Goal: Task Accomplishment & Management: Manage account settings

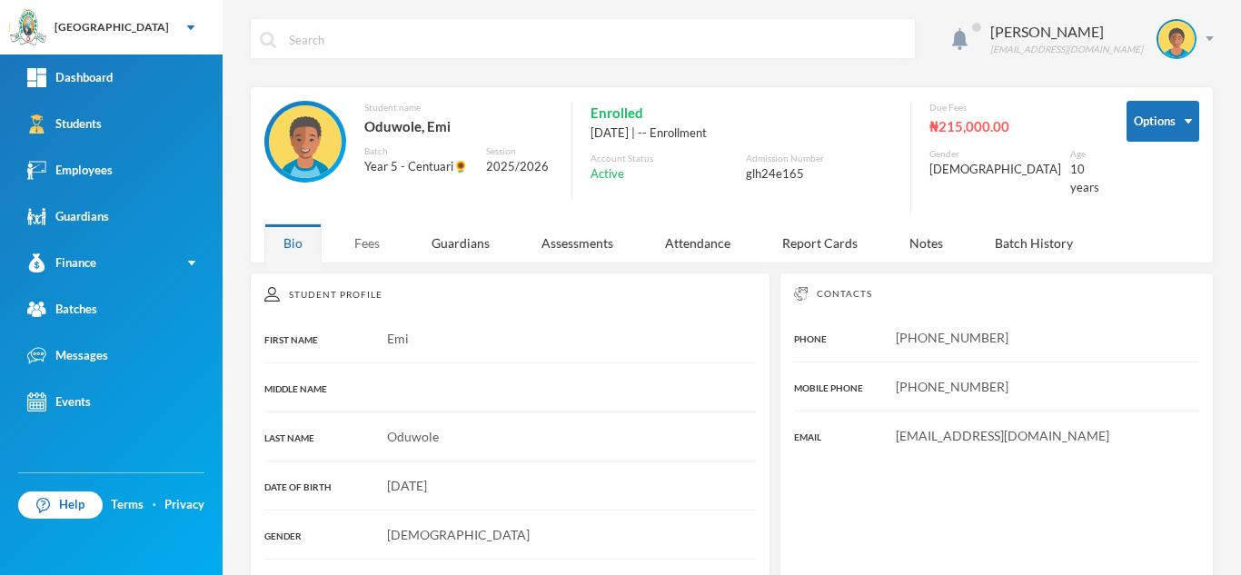
click at [355, 237] on div "Fees" at bounding box center [367, 243] width 64 height 39
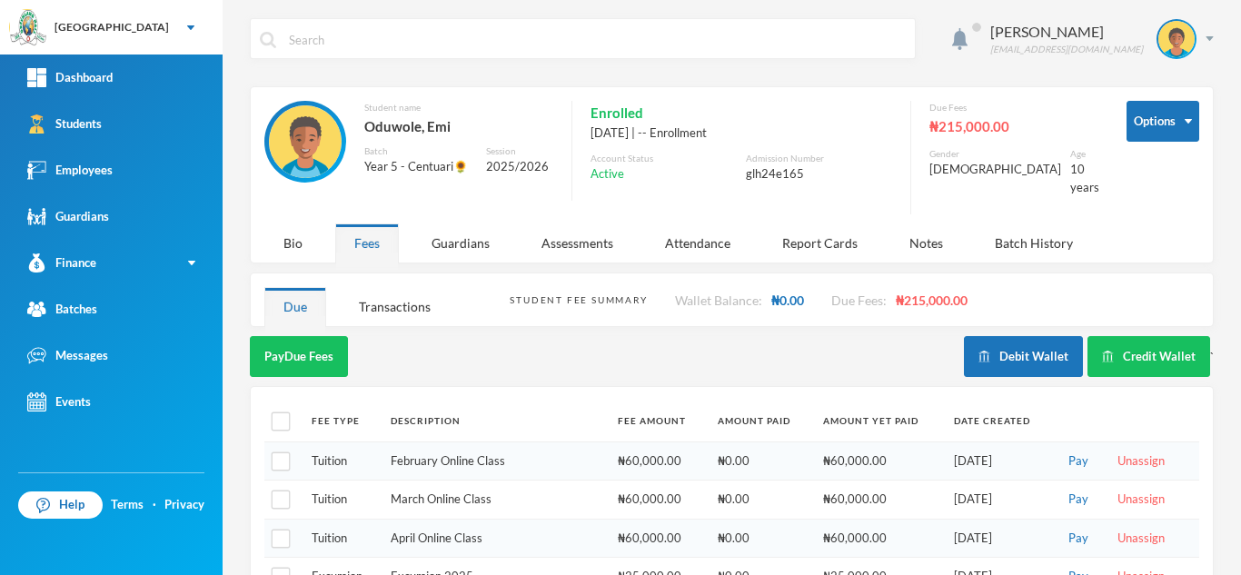
scroll to position [78, 0]
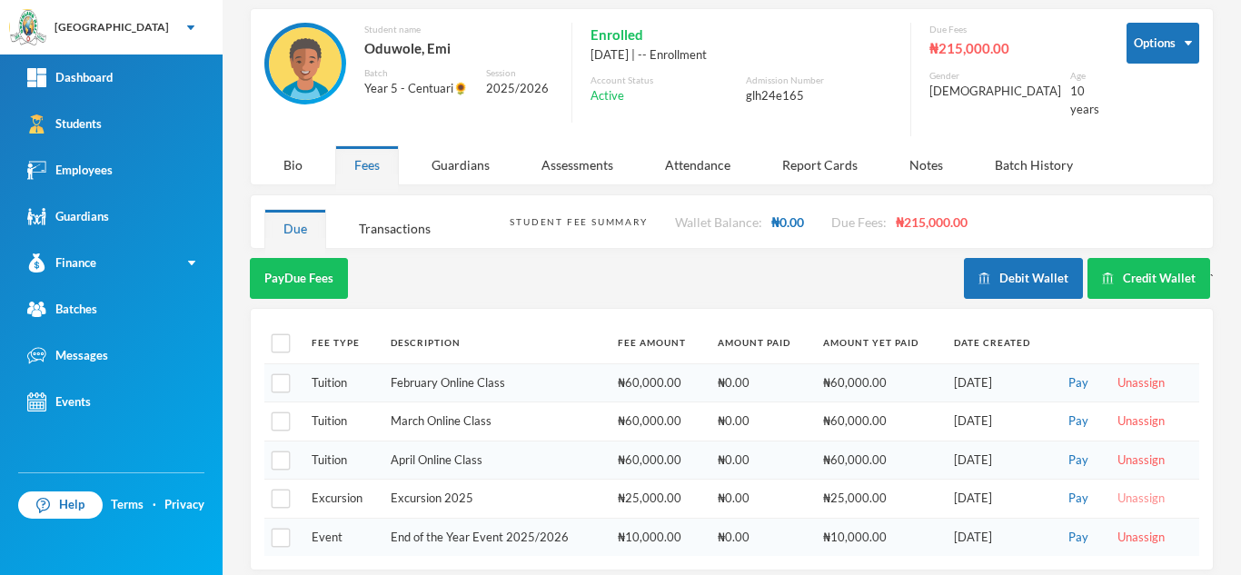
click at [1121, 489] on button "Unassign" at bounding box center [1141, 499] width 58 height 20
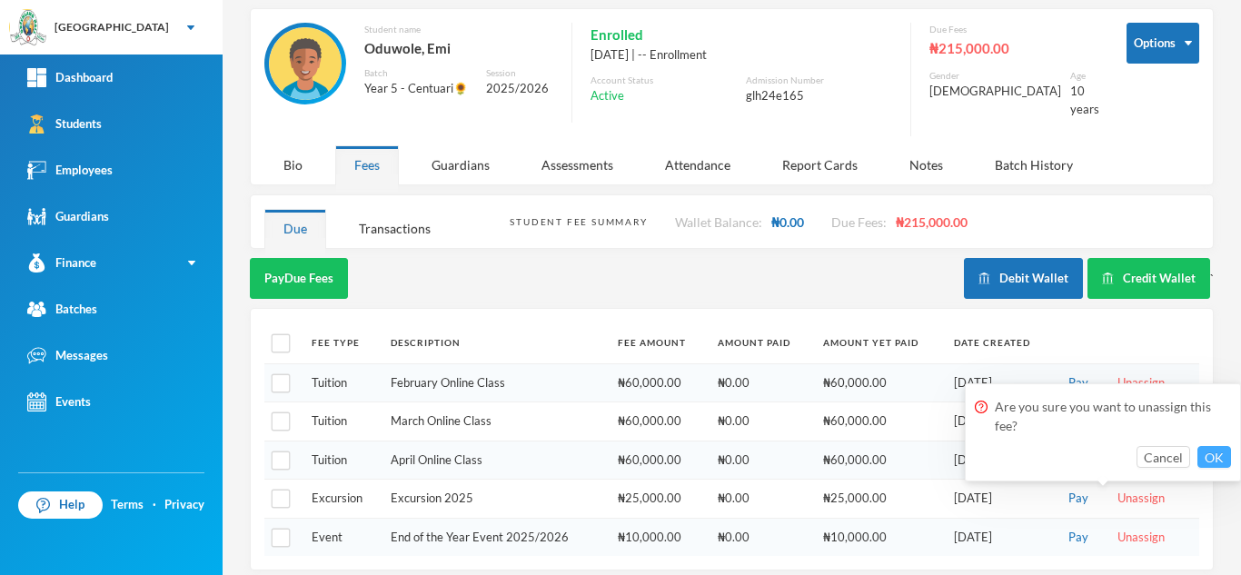
click at [1207, 456] on button "OK" at bounding box center [1215, 457] width 34 height 22
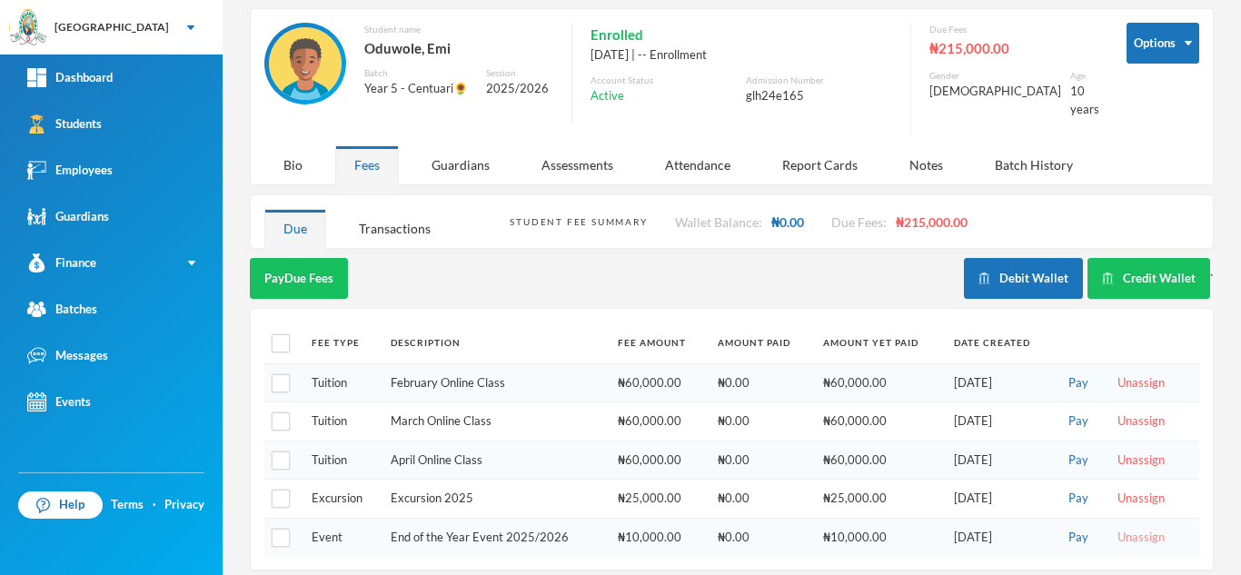
scroll to position [40, 0]
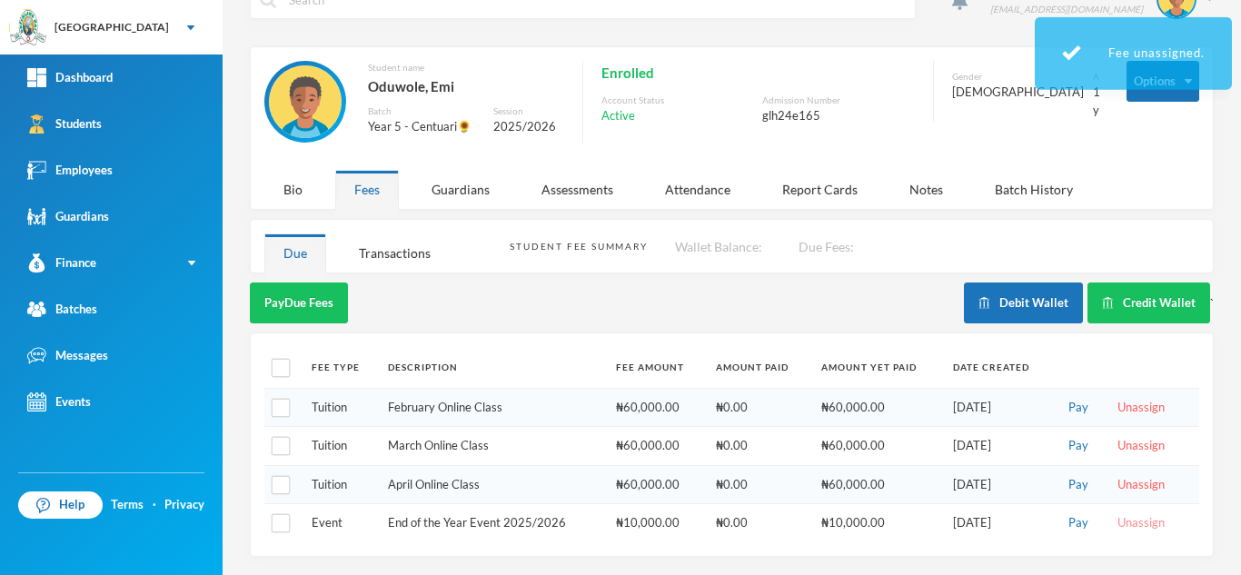
click at [1131, 523] on button "Unassign" at bounding box center [1141, 523] width 58 height 20
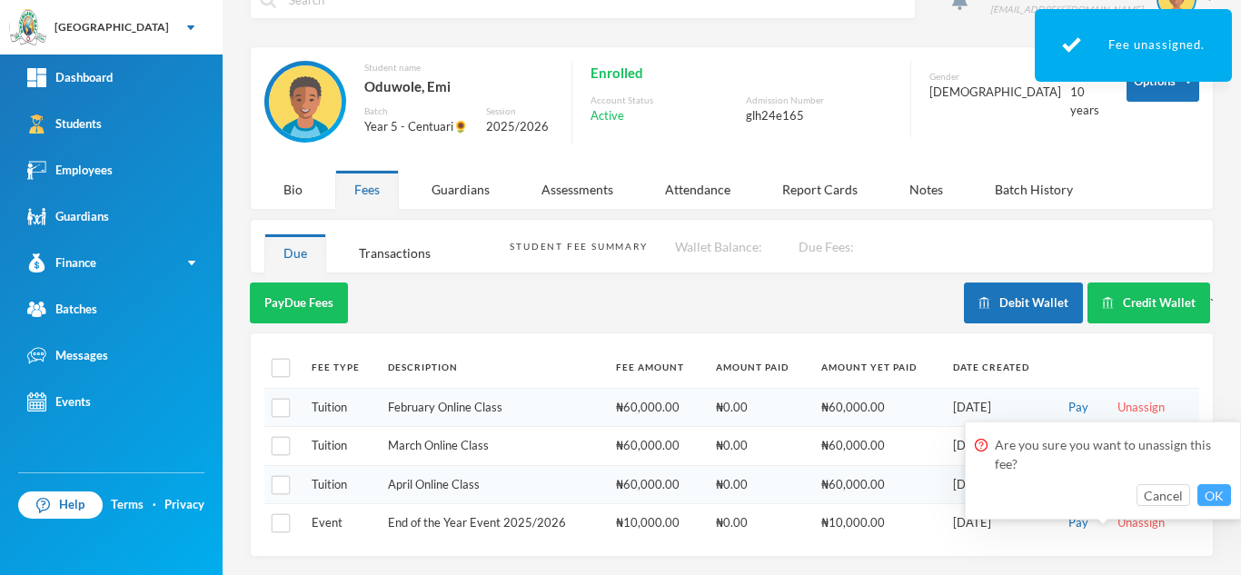
click at [1214, 489] on button "OK" at bounding box center [1215, 495] width 34 height 22
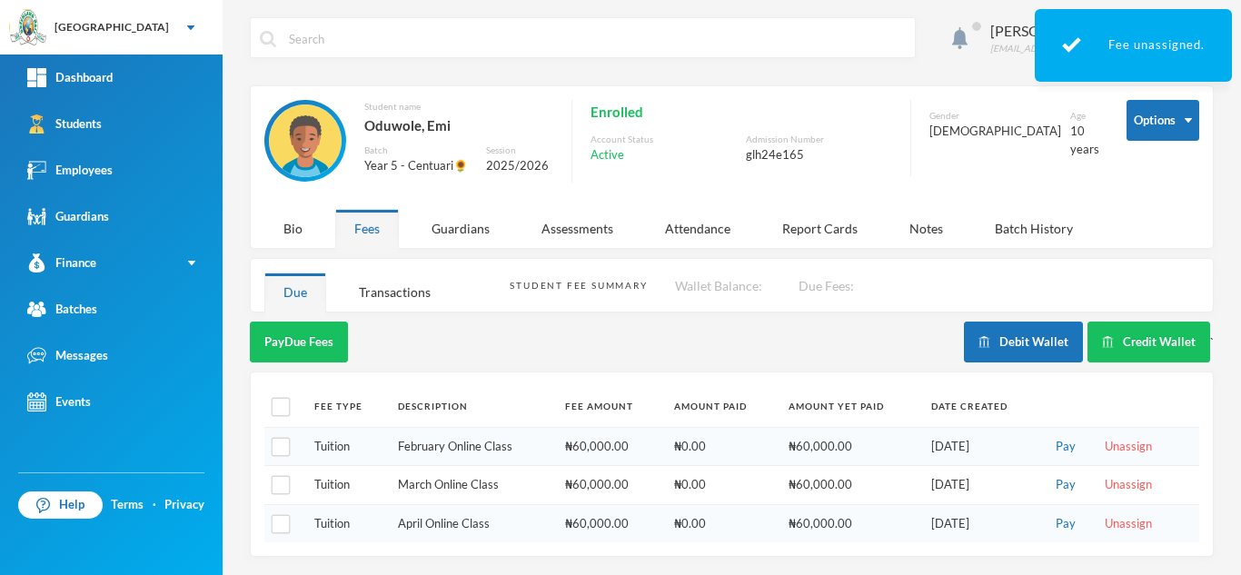
scroll to position [1, 0]
click at [389, 300] on div "Transactions" at bounding box center [395, 292] width 110 height 39
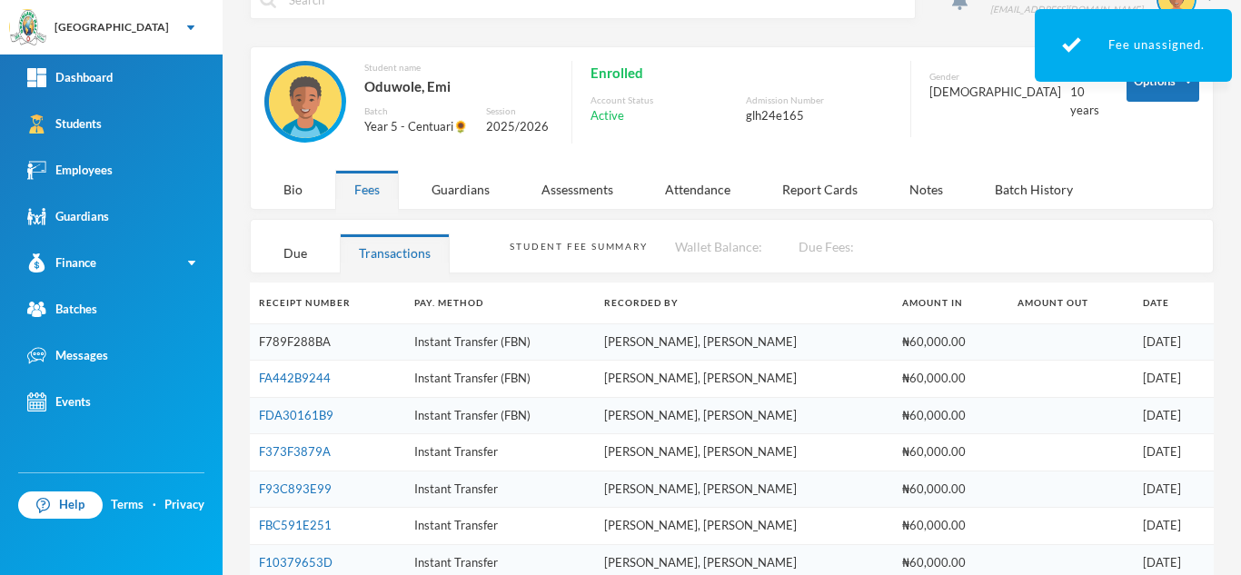
click at [316, 341] on link "F789F288BA" at bounding box center [295, 341] width 72 height 15
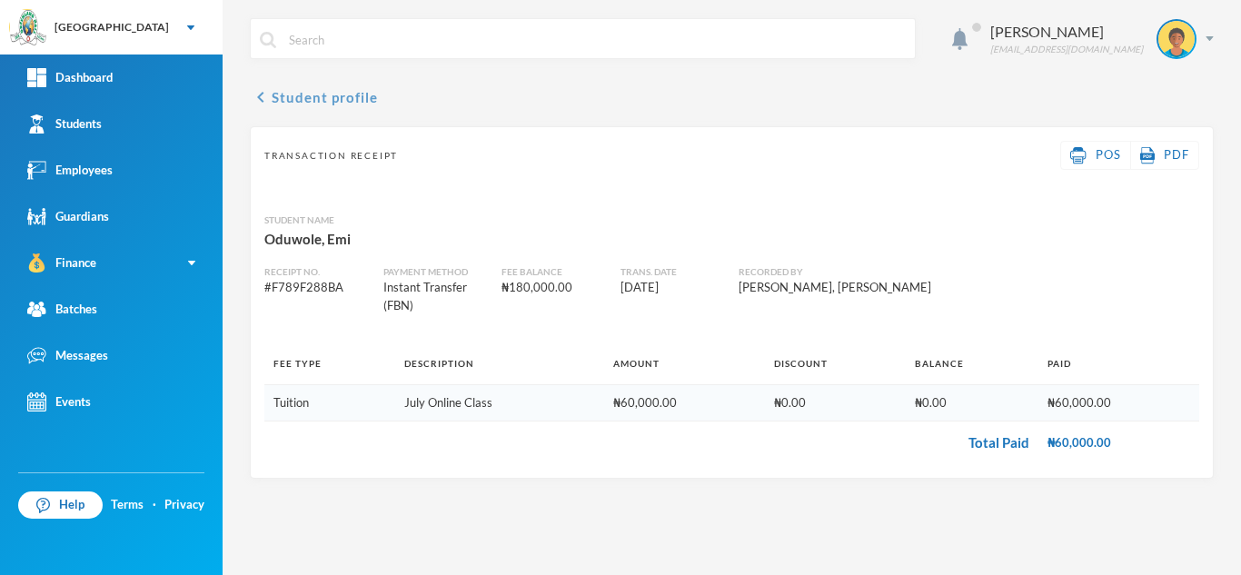
click at [317, 100] on button "chevron_left Student profile" at bounding box center [314, 97] width 128 height 22
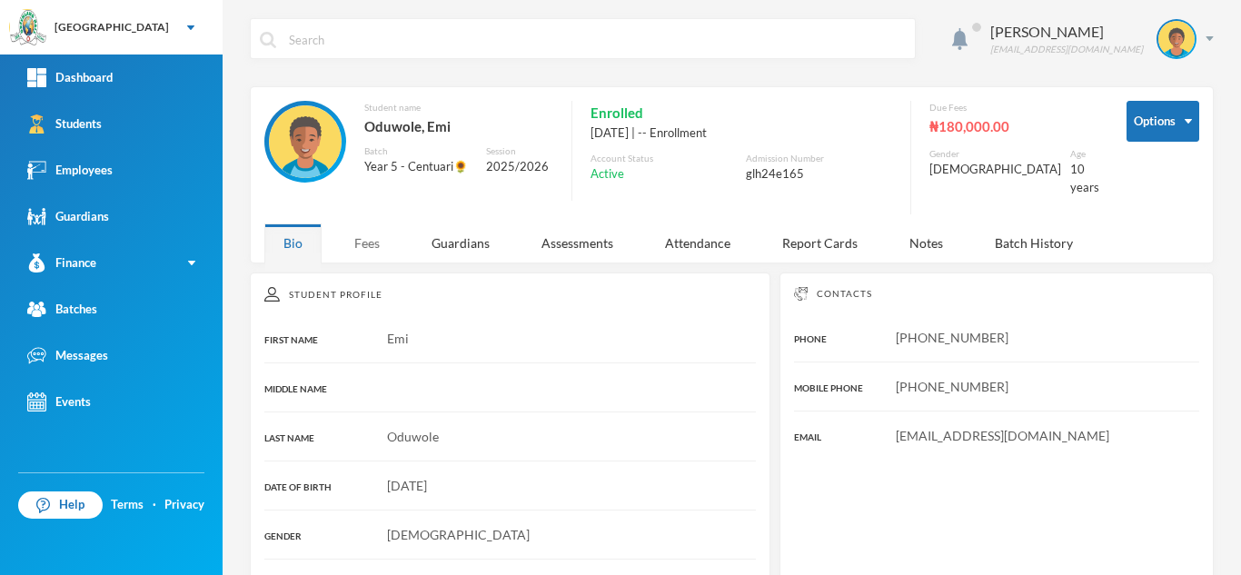
click at [367, 226] on div "Fees" at bounding box center [367, 243] width 64 height 39
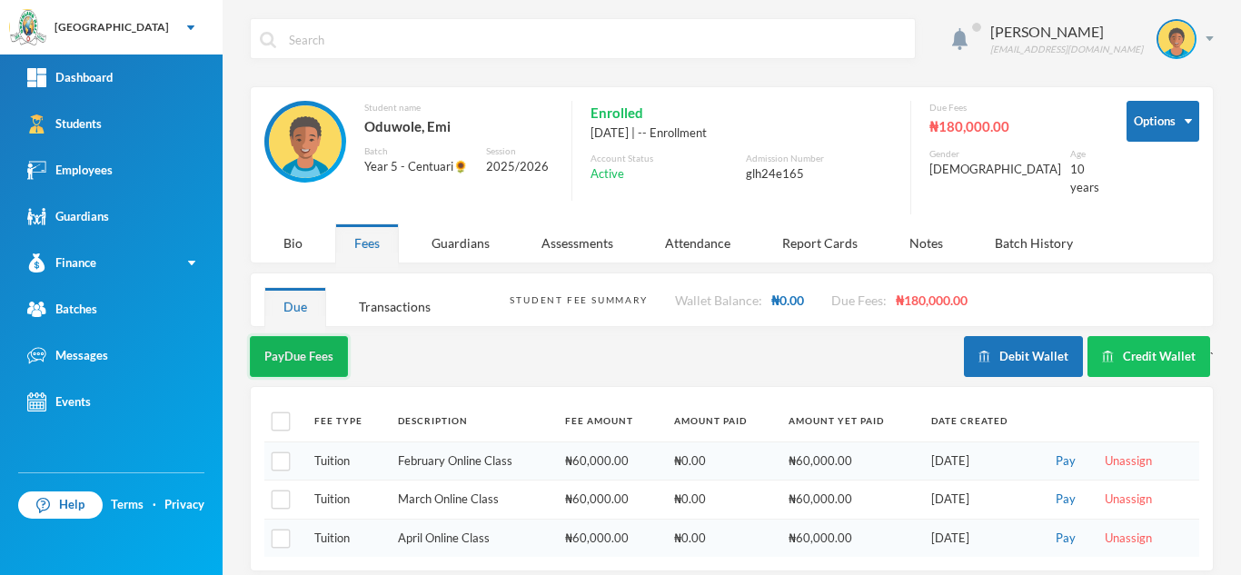
click at [298, 343] on button "Pay Due Fees" at bounding box center [299, 356] width 98 height 41
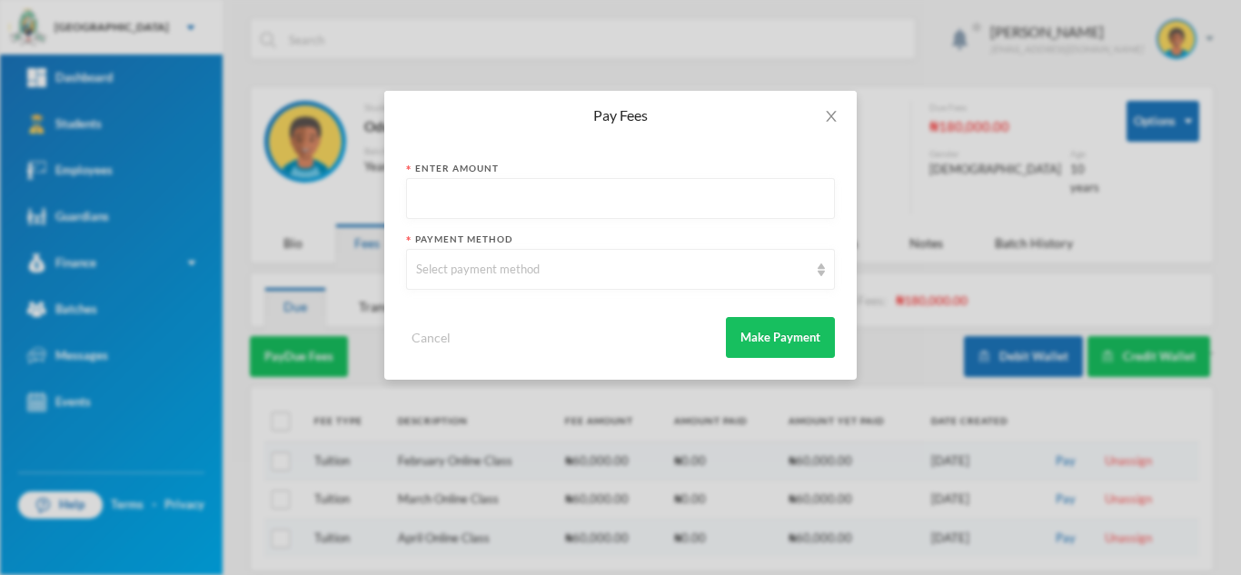
click at [470, 194] on input "text" at bounding box center [620, 199] width 409 height 41
type input "120000"
click at [443, 271] on div "Select payment method" at bounding box center [612, 270] width 393 height 18
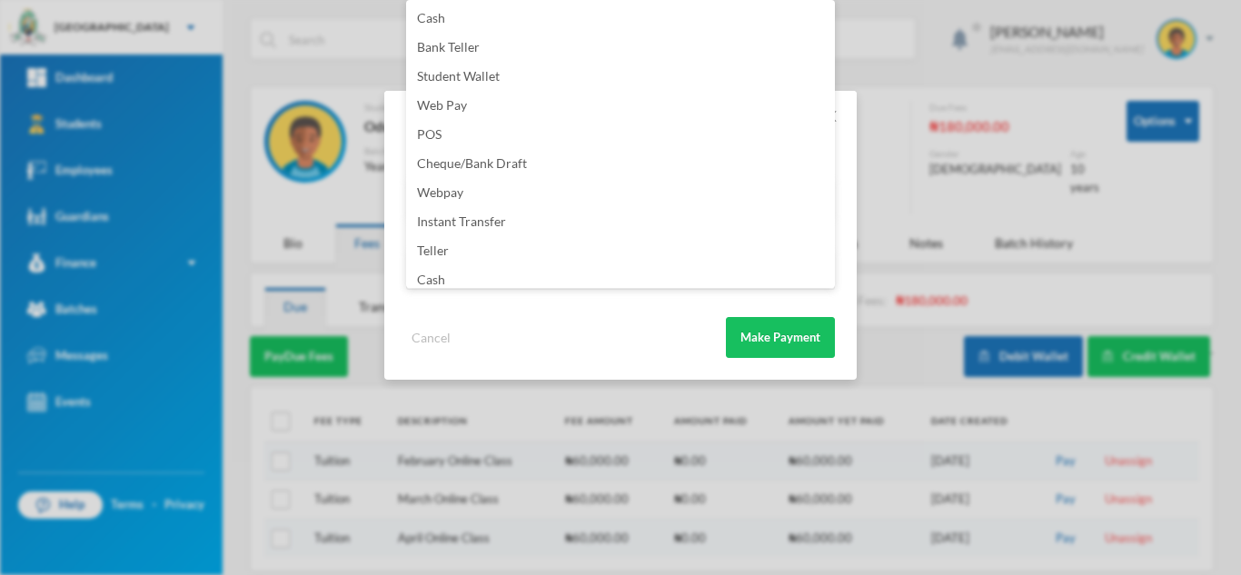
scroll to position [214, 0]
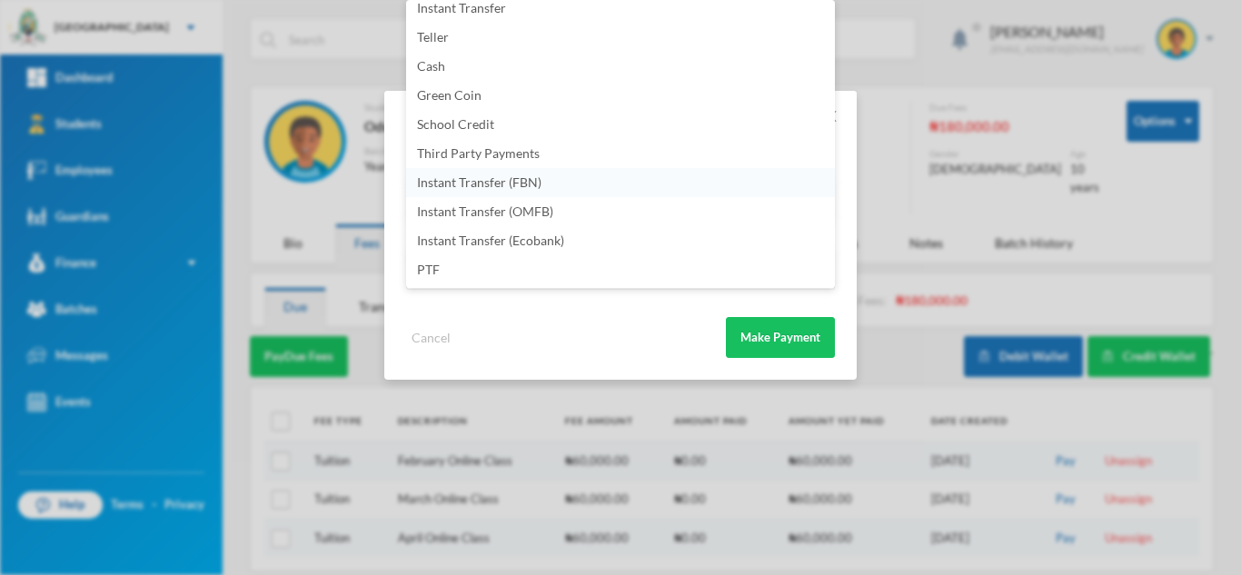
click at [579, 184] on li "Instant Transfer (FBN)" at bounding box center [620, 182] width 429 height 29
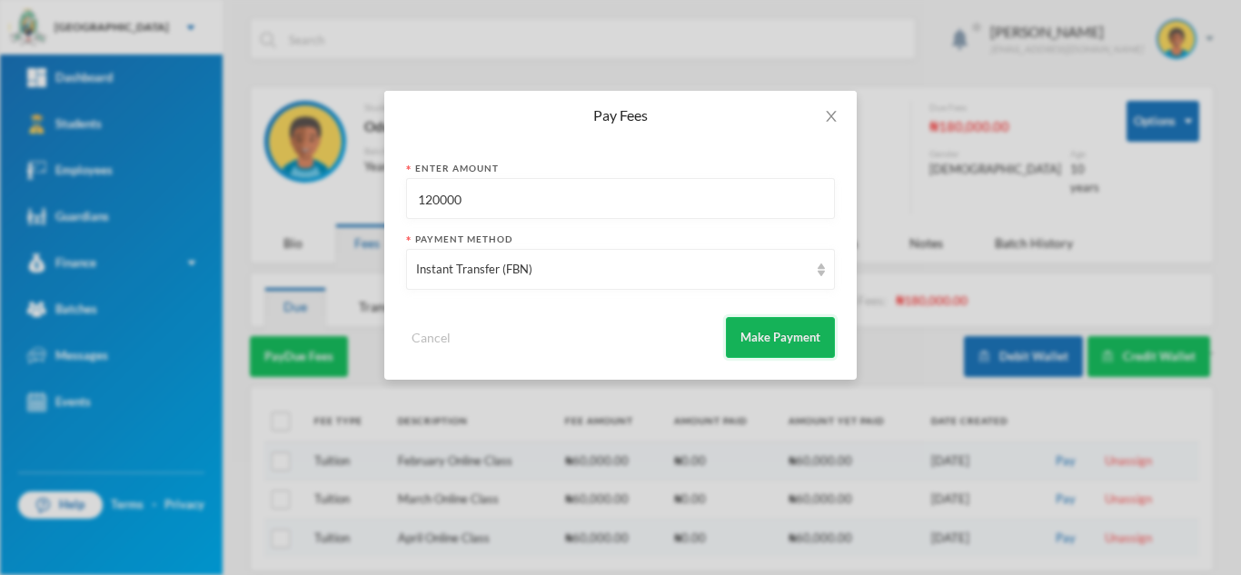
click at [745, 327] on button "Make Payment" at bounding box center [780, 337] width 109 height 41
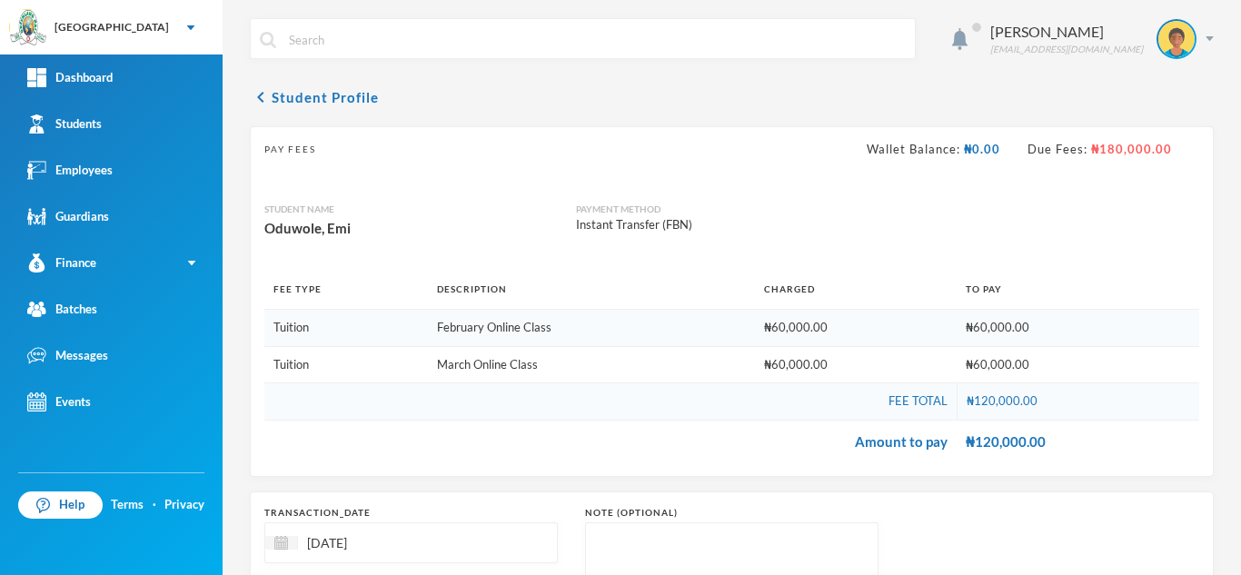
scroll to position [190, 0]
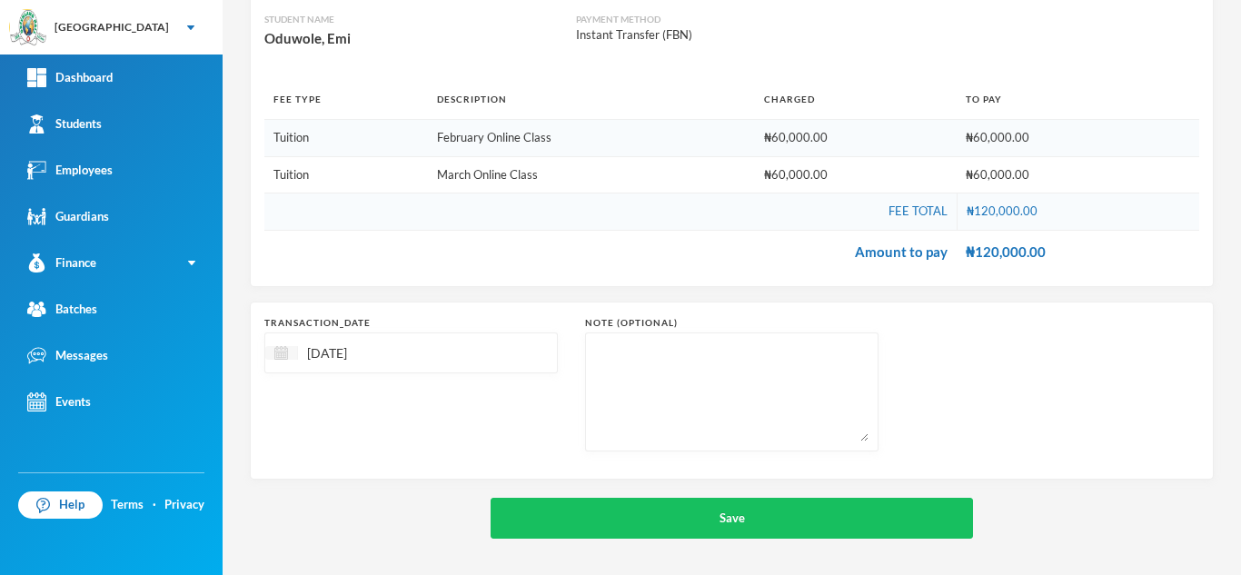
click at [284, 354] on img at bounding box center [281, 353] width 14 height 14
click at [406, 490] on div "7" at bounding box center [406, 490] width 27 height 29
type input "[DATE]"
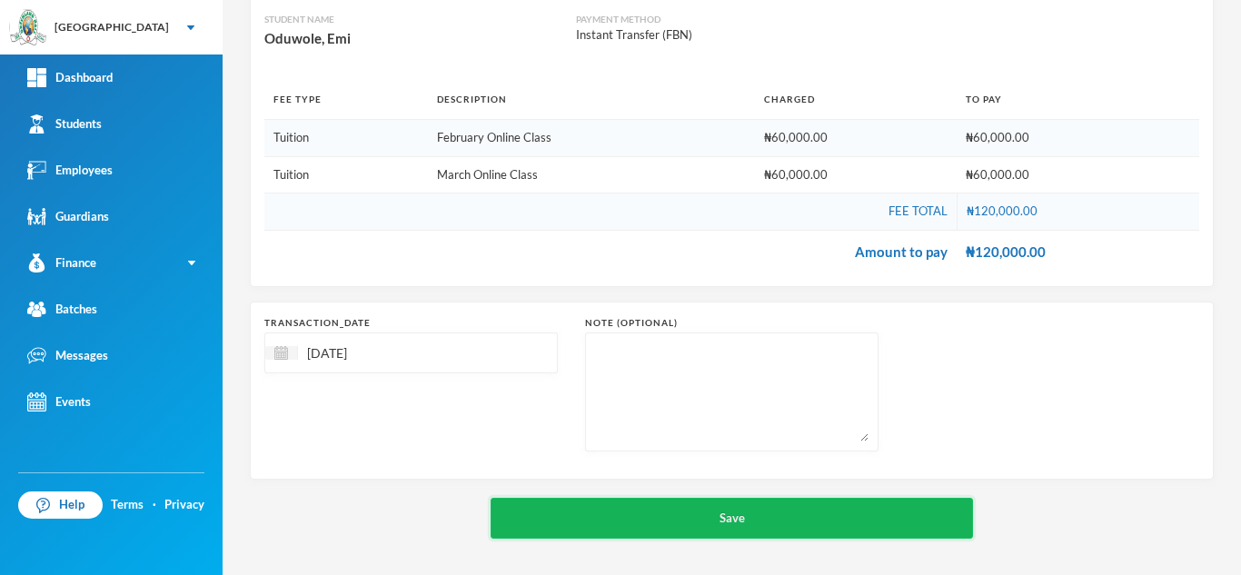
drag, startPoint x: 597, startPoint y: 541, endPoint x: 592, endPoint y: 523, distance: 19.0
click at [592, 523] on div "Aderogba Olumide olumide.aderogba@greenlandhall.org chevron_left Student Profil…" at bounding box center [732, 287] width 1019 height 575
click at [592, 523] on button "Save" at bounding box center [732, 518] width 483 height 41
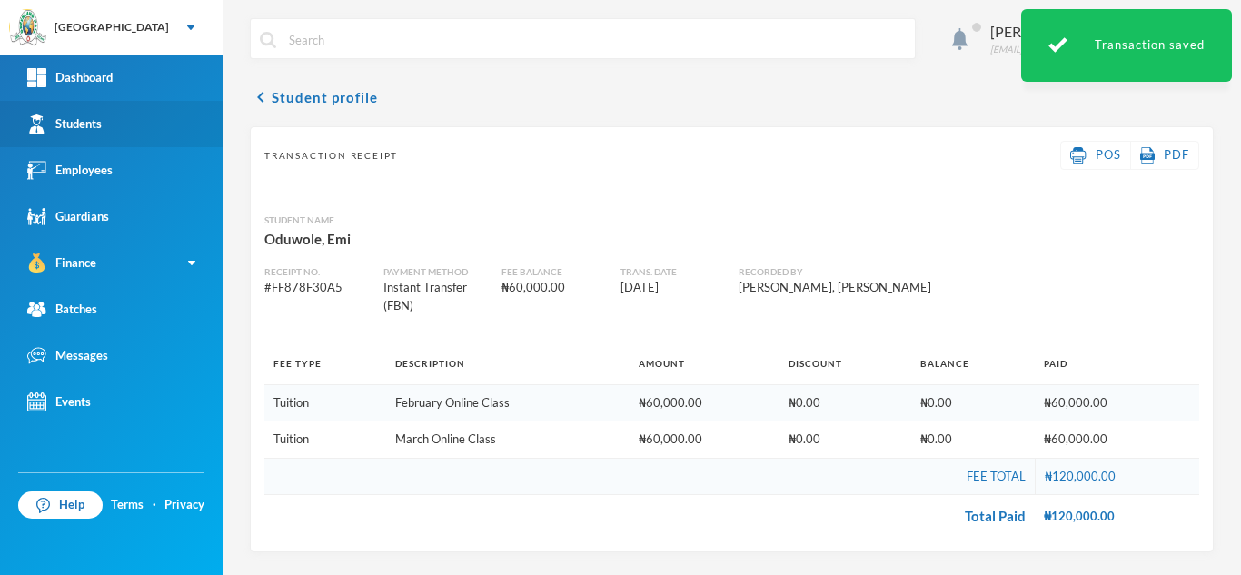
click at [168, 125] on link "Students" at bounding box center [111, 124] width 223 height 46
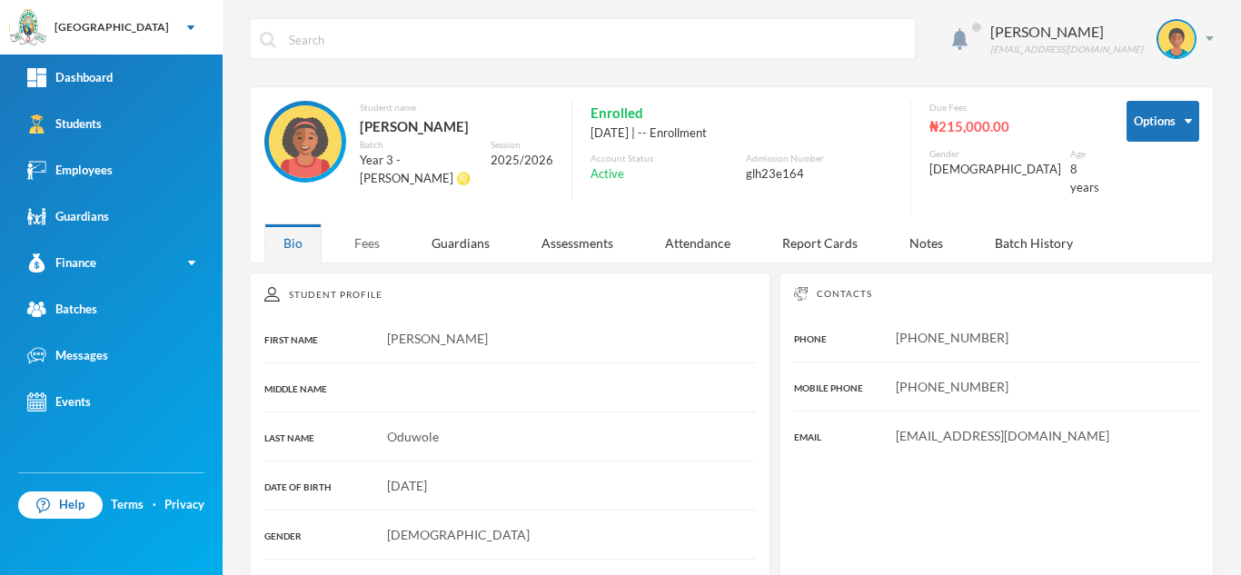
click at [377, 228] on div "Fees" at bounding box center [367, 243] width 64 height 39
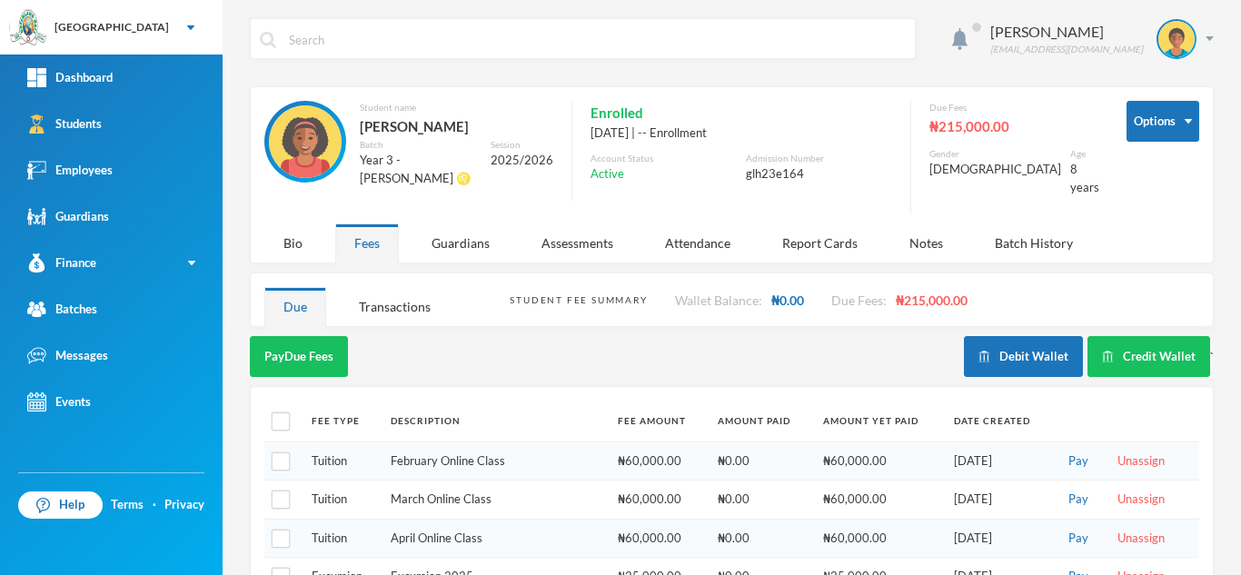
scroll to position [78, 0]
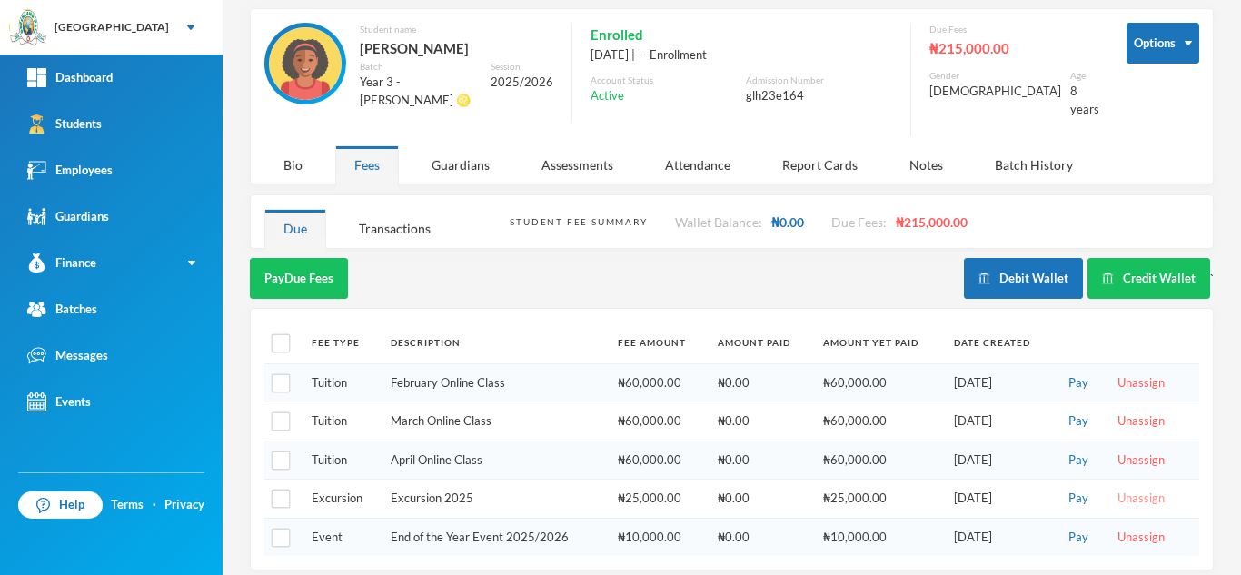
click at [1126, 489] on button "Unassign" at bounding box center [1141, 499] width 58 height 20
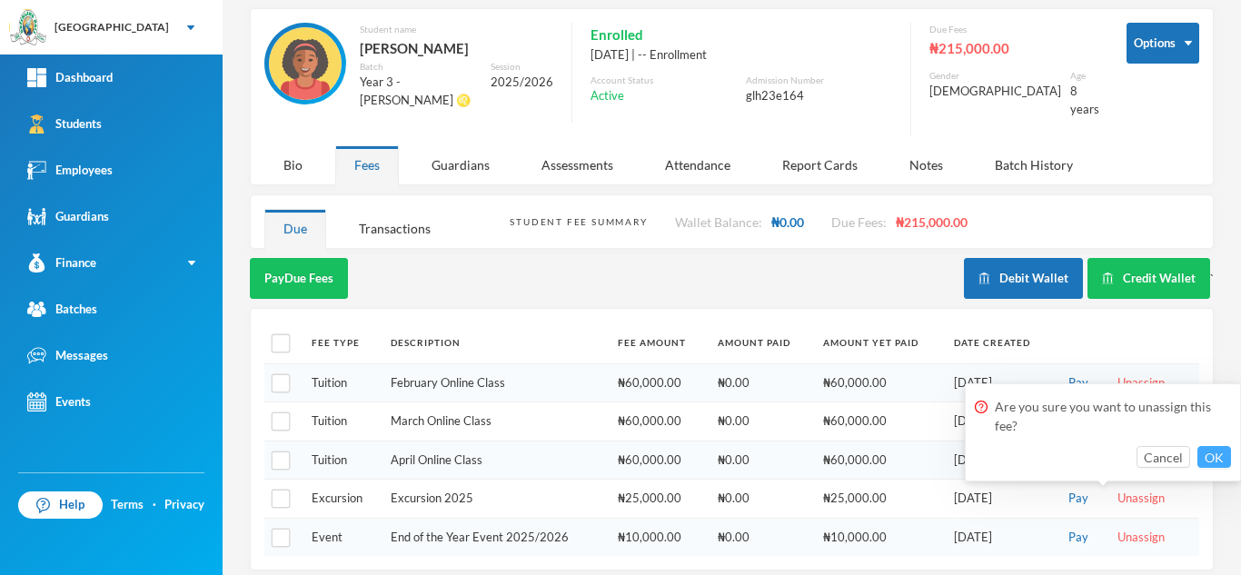
click at [1216, 459] on button "OK" at bounding box center [1215, 457] width 34 height 22
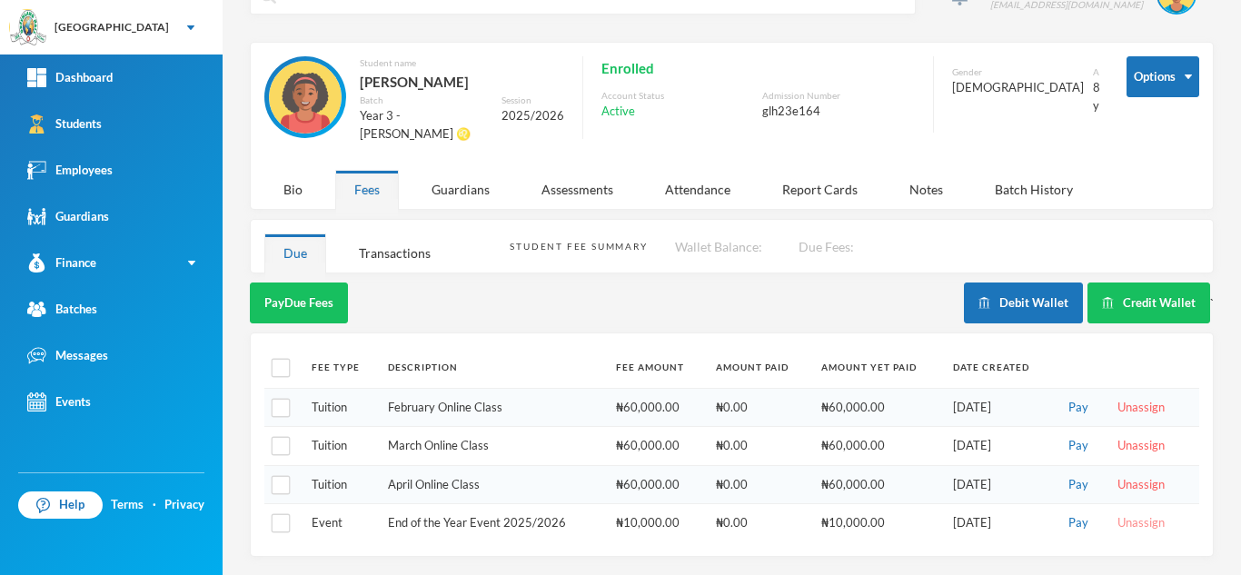
scroll to position [40, 0]
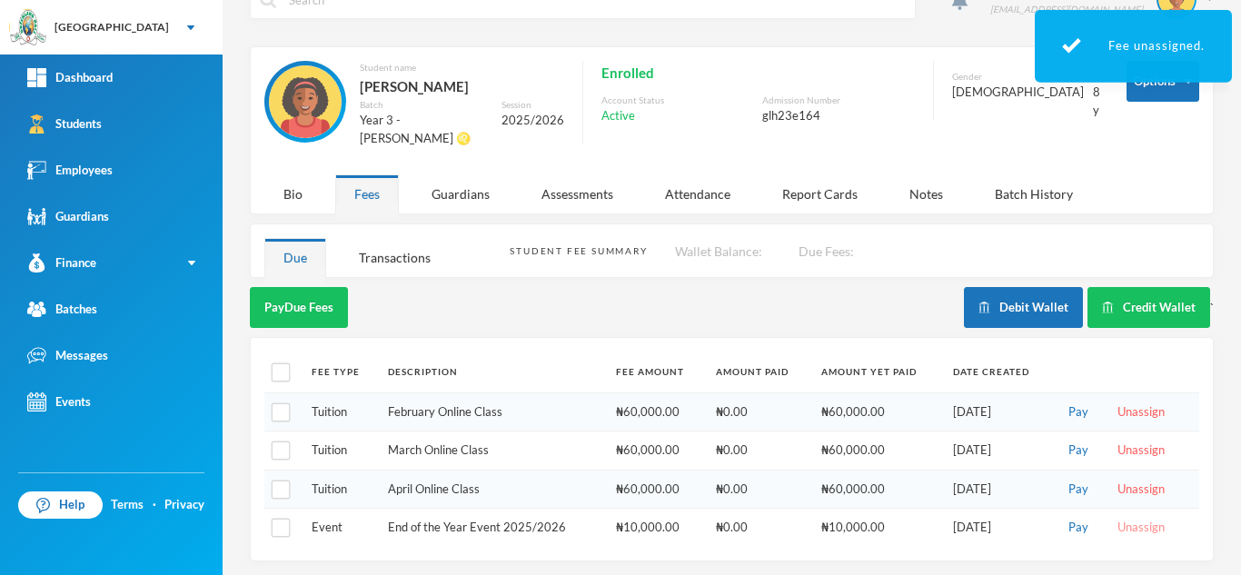
click at [1127, 518] on button "Unassign" at bounding box center [1141, 528] width 58 height 20
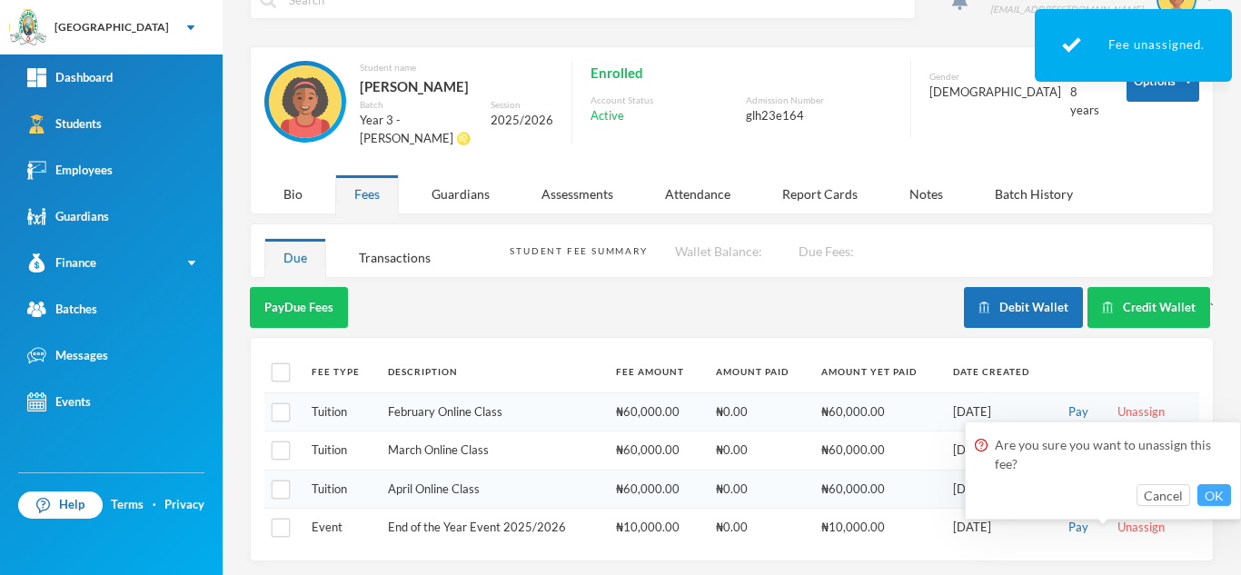
click at [1219, 491] on button "OK" at bounding box center [1215, 495] width 34 height 22
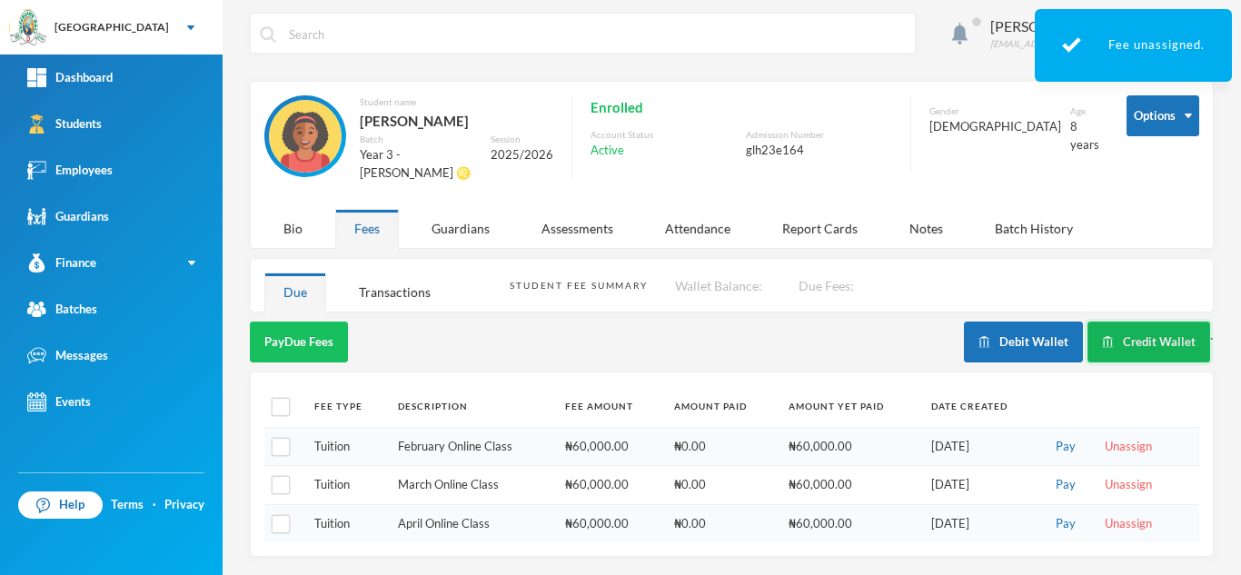
scroll to position [1, 0]
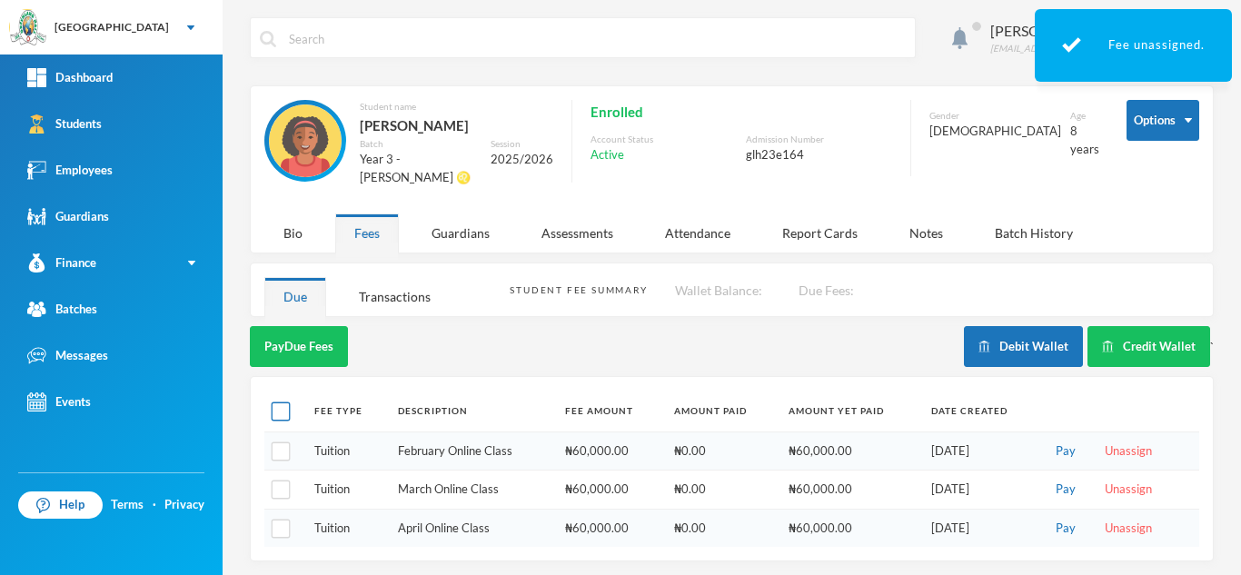
click at [283, 404] on input "checkbox" at bounding box center [281, 412] width 19 height 19
checkbox input "true"
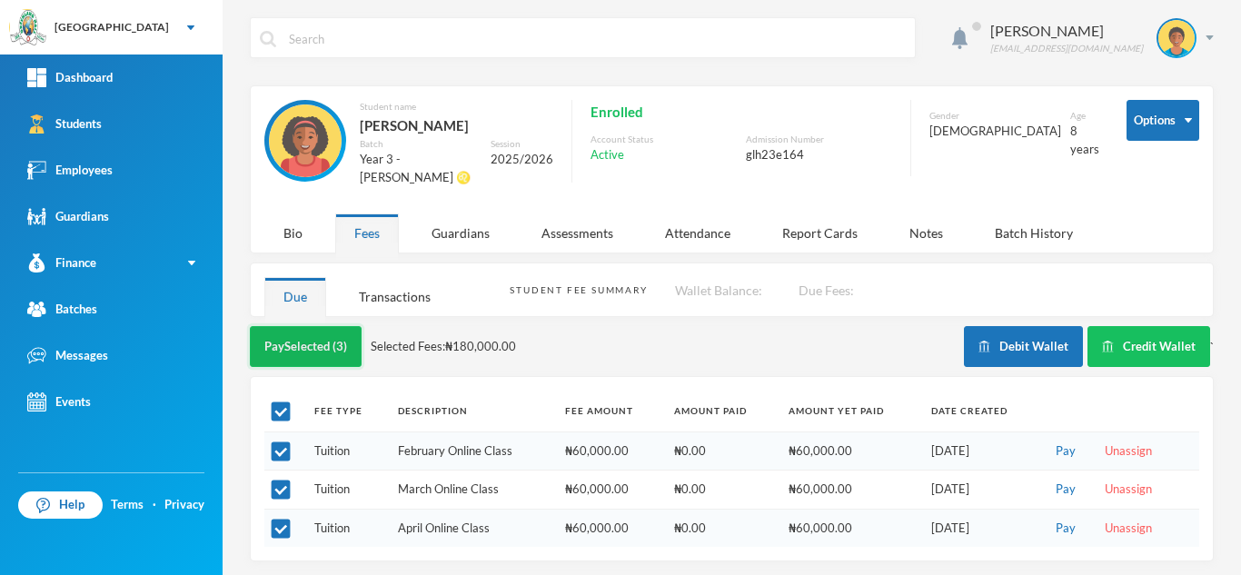
click at [318, 338] on button "Pay Selected (3)" at bounding box center [306, 346] width 112 height 41
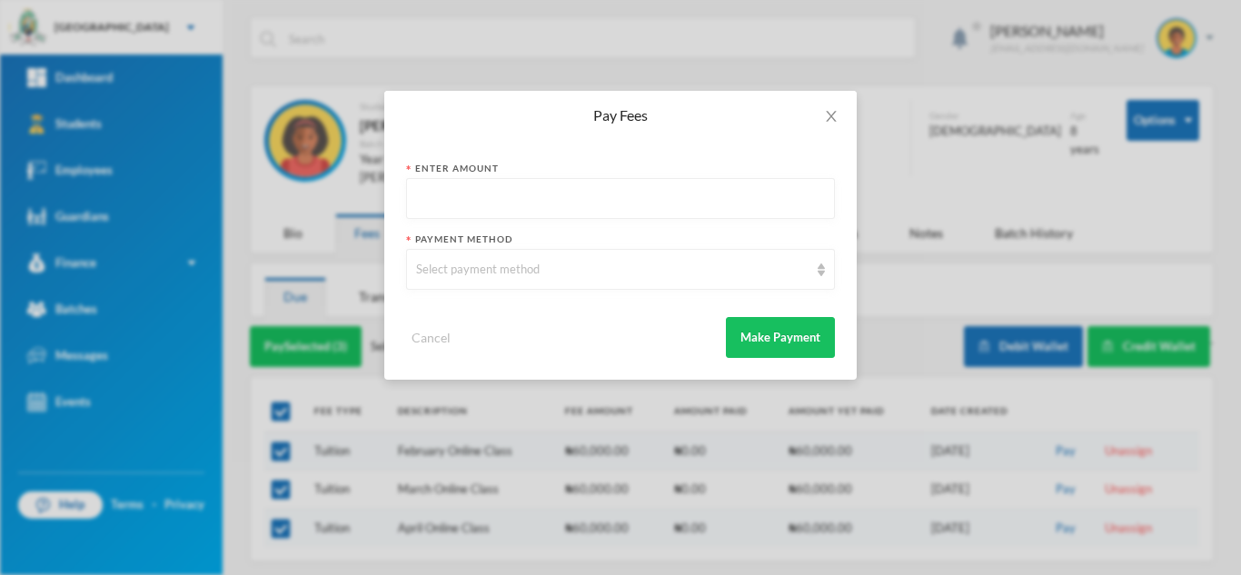
click at [467, 202] on input "text" at bounding box center [620, 199] width 409 height 41
type input "120000"
click at [474, 274] on div "Select payment method" at bounding box center [612, 270] width 393 height 18
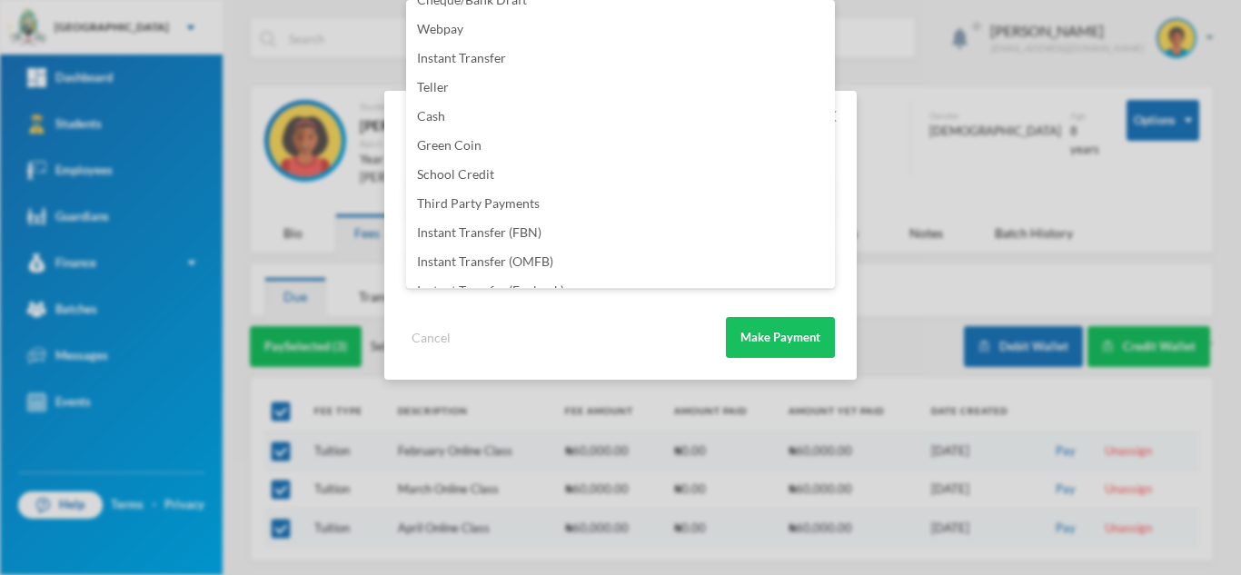
scroll to position [214, 0]
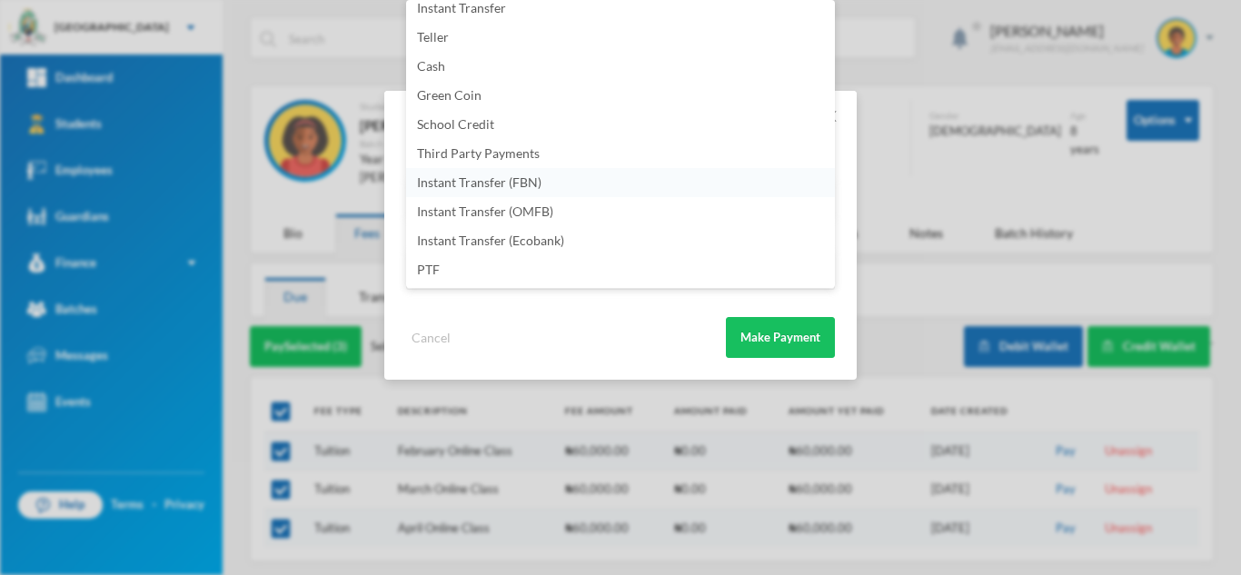
click at [565, 187] on li "Instant Transfer (FBN)" at bounding box center [620, 182] width 429 height 29
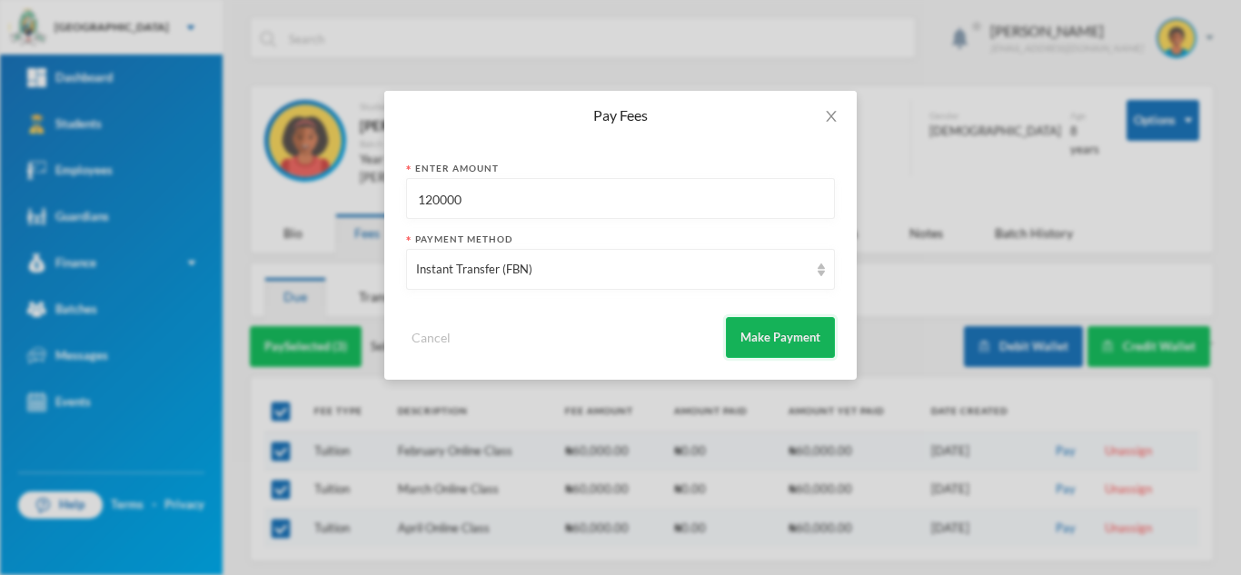
click at [762, 331] on button "Make Payment" at bounding box center [780, 337] width 109 height 41
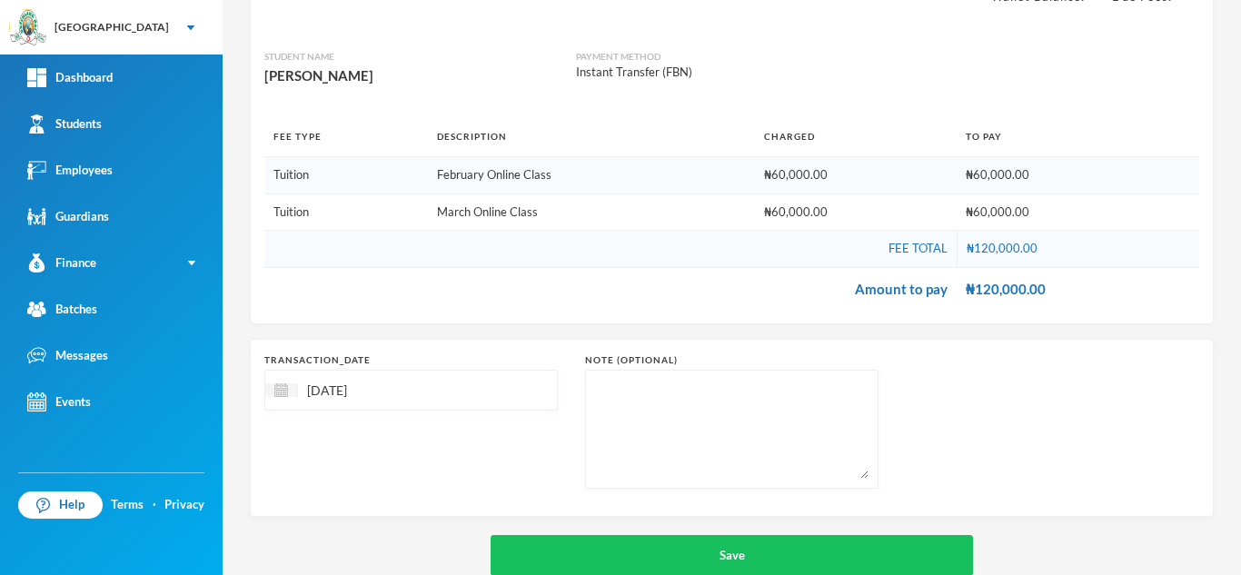
scroll to position [190, 0]
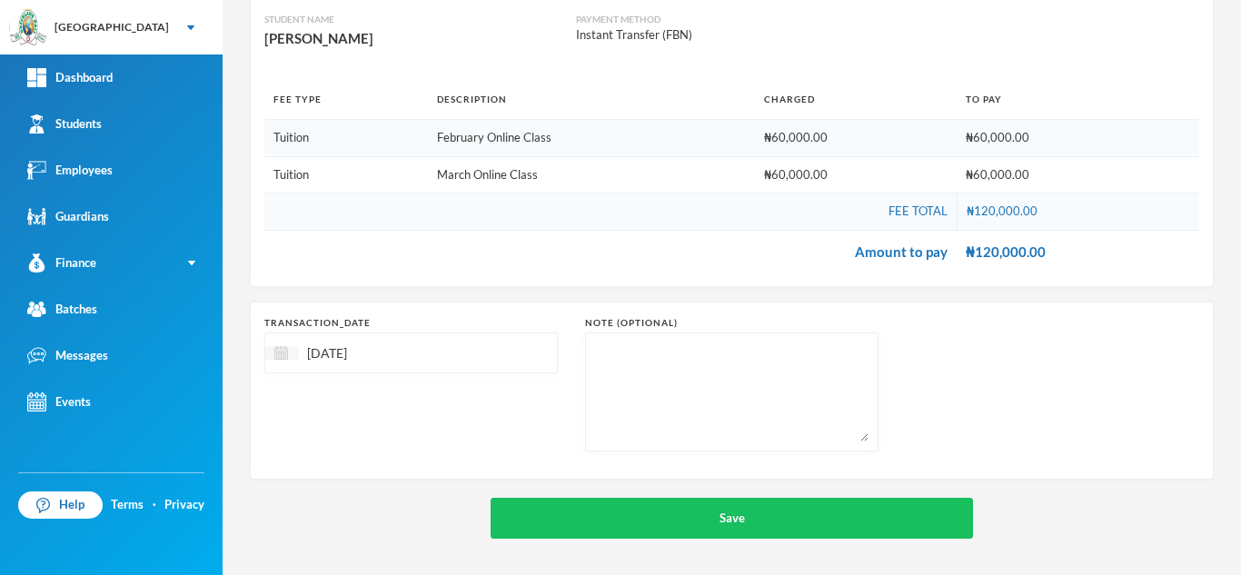
click at [282, 353] on img at bounding box center [281, 353] width 14 height 14
click at [412, 487] on div "7" at bounding box center [406, 490] width 27 height 29
type input "[DATE]"
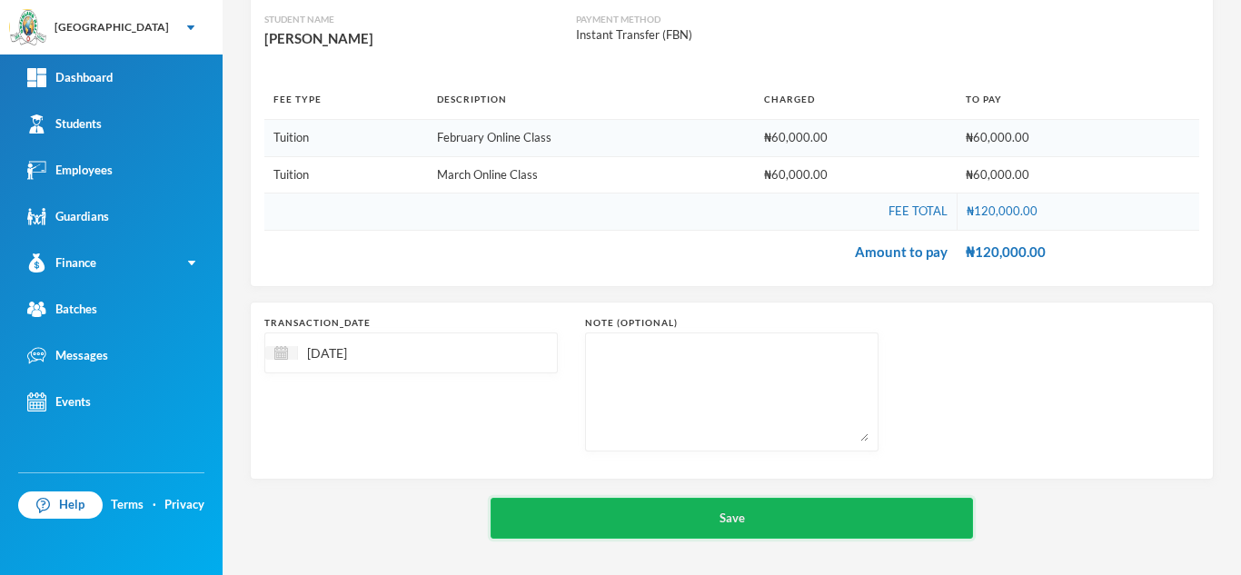
click at [653, 515] on button "Save" at bounding box center [732, 518] width 483 height 41
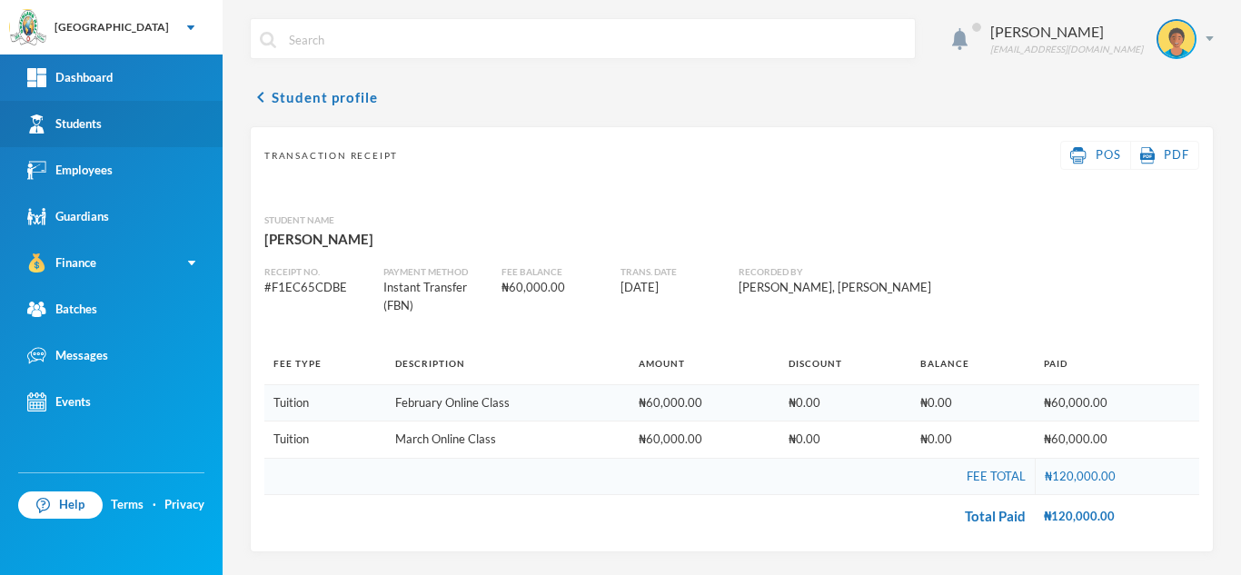
click at [148, 120] on link "Students" at bounding box center [111, 124] width 223 height 46
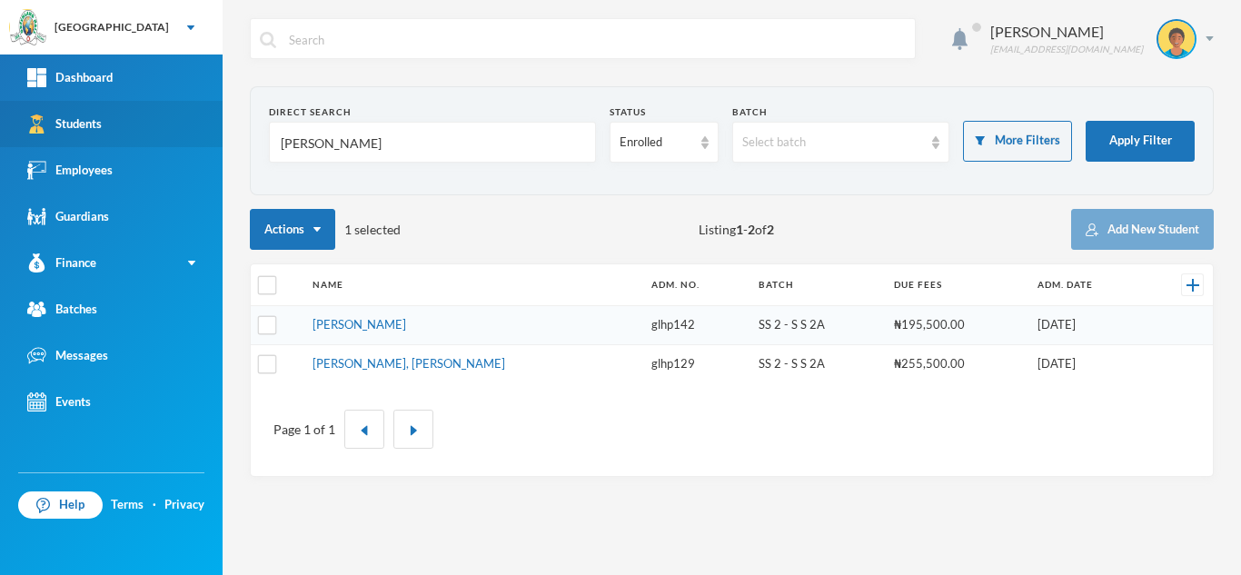
drag, startPoint x: 347, startPoint y: 145, endPoint x: 172, endPoint y: 131, distance: 175.9
click at [174, 131] on div "Greenland Hall Your Bluebic Account Greenland Hall Add a New School Dashboard S…" at bounding box center [620, 287] width 1241 height 575
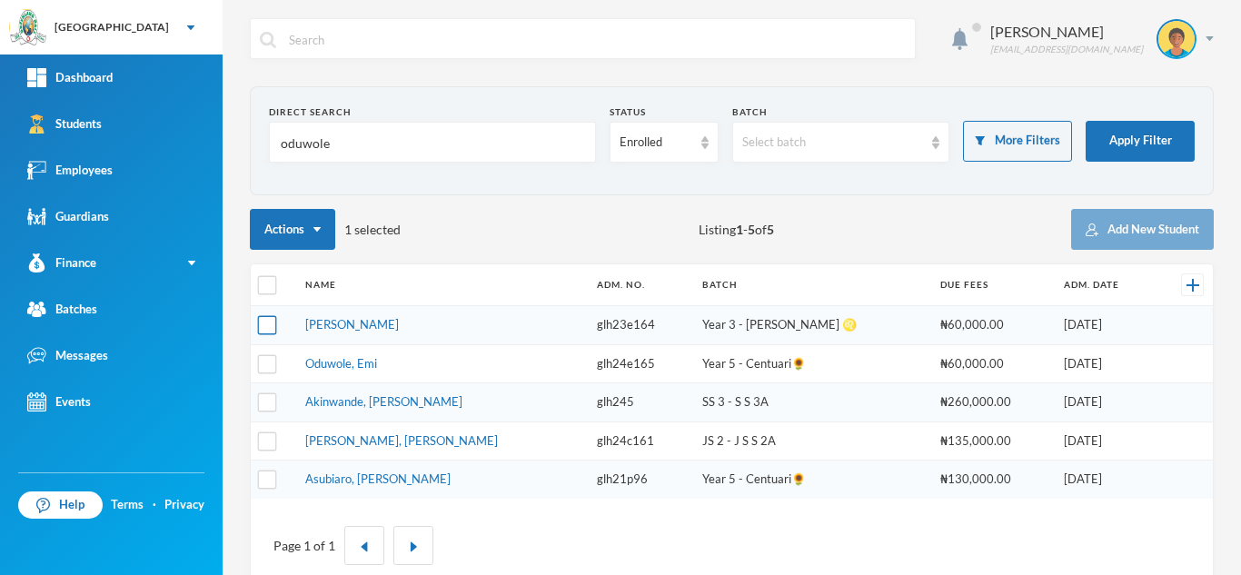
type input "oduwole"
click at [268, 325] on input "checkbox" at bounding box center [267, 325] width 19 height 19
checkbox input "true"
click at [265, 359] on input "checkbox" at bounding box center [267, 363] width 19 height 19
checkbox input "true"
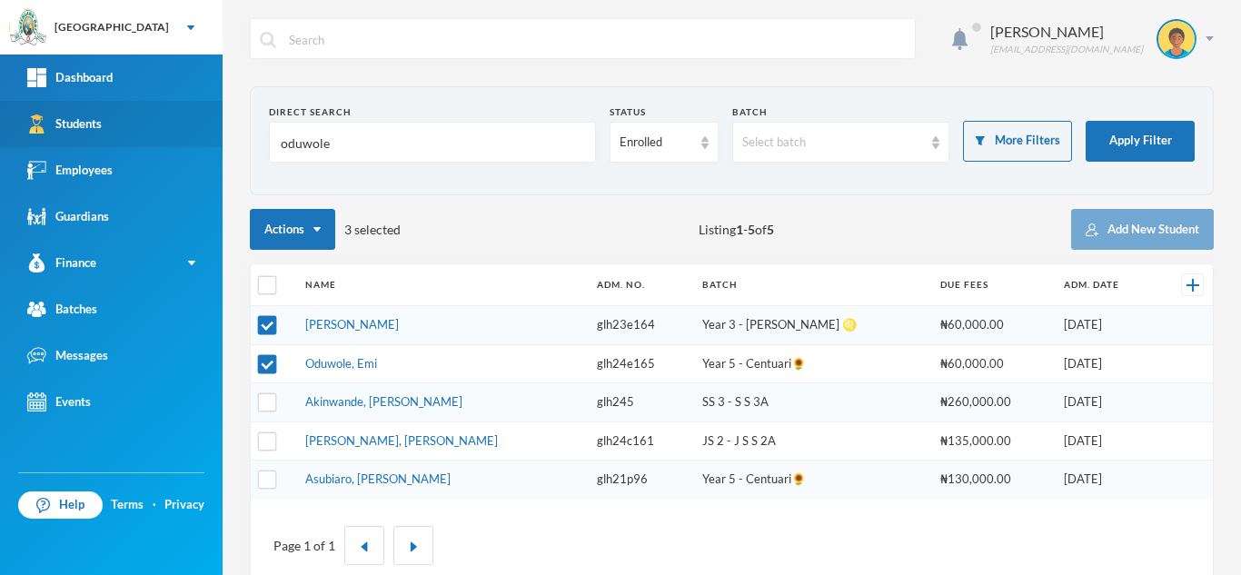
drag, startPoint x: 364, startPoint y: 133, endPoint x: 190, endPoint y: 133, distance: 173.6
click at [190, 133] on div "Greenland Hall Your Bluebic Account Greenland Hall Add a New School Dashboard S…" at bounding box center [620, 287] width 1241 height 575
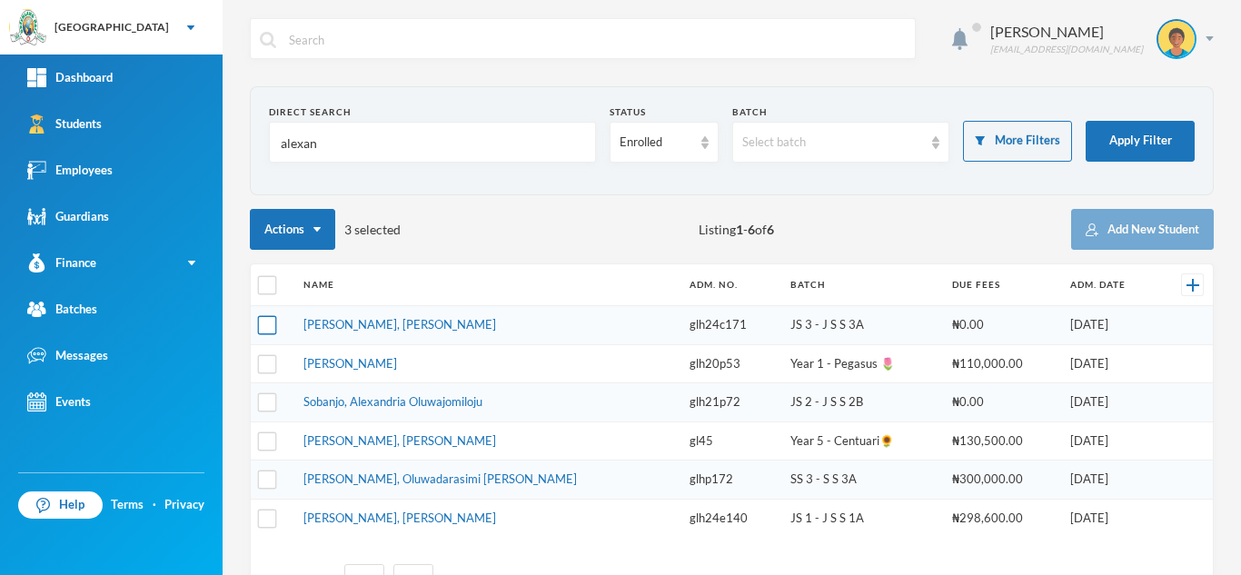
type input "alexan"
click at [267, 327] on input "checkbox" at bounding box center [267, 325] width 19 height 19
checkbox input "true"
drag, startPoint x: 352, startPoint y: 148, endPoint x: 213, endPoint y: 113, distance: 143.5
click at [213, 113] on div "Greenland Hall Your Bluebic Account Greenland Hall Add a New School Dashboard S…" at bounding box center [620, 287] width 1241 height 575
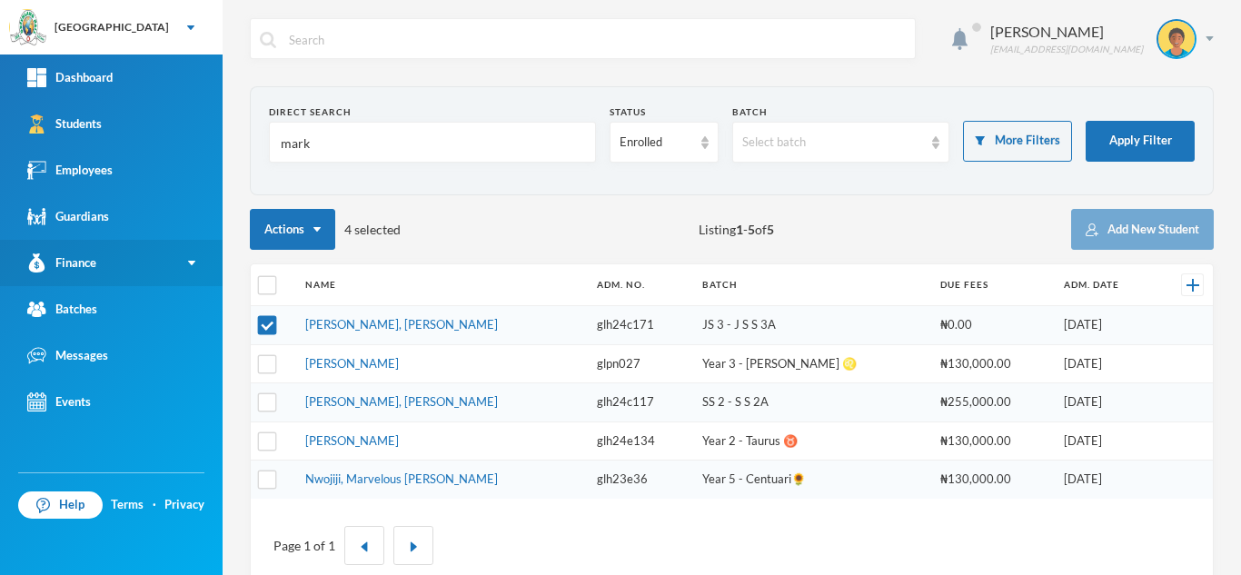
type input "mark"
click at [141, 260] on link "Finance" at bounding box center [111, 263] width 223 height 46
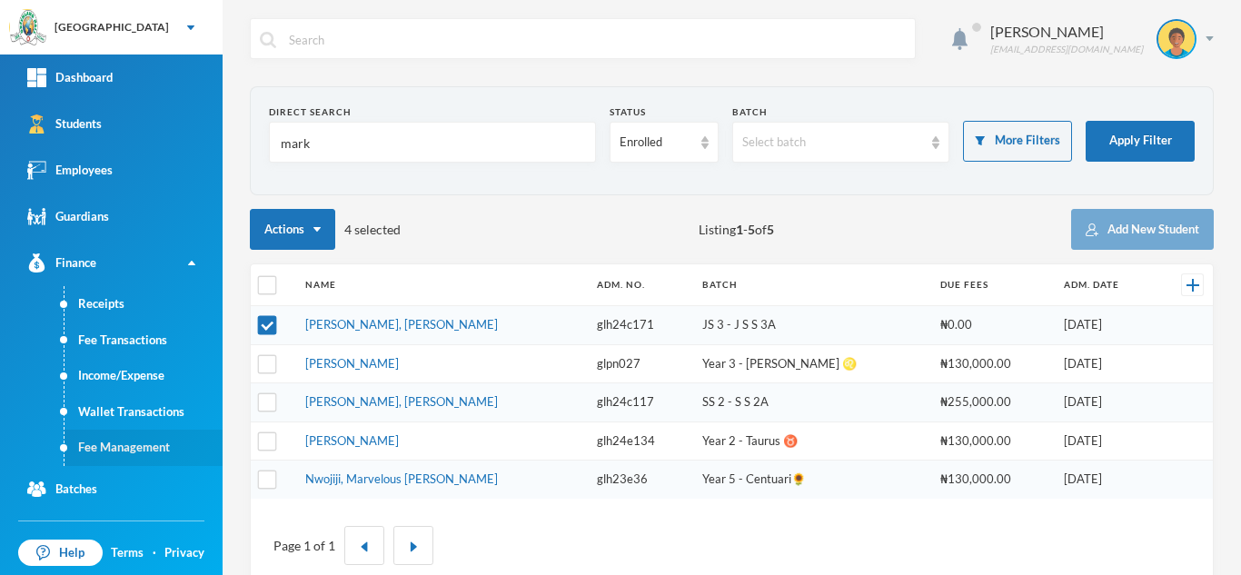
click at [115, 438] on link "Fee Management" at bounding box center [144, 448] width 158 height 36
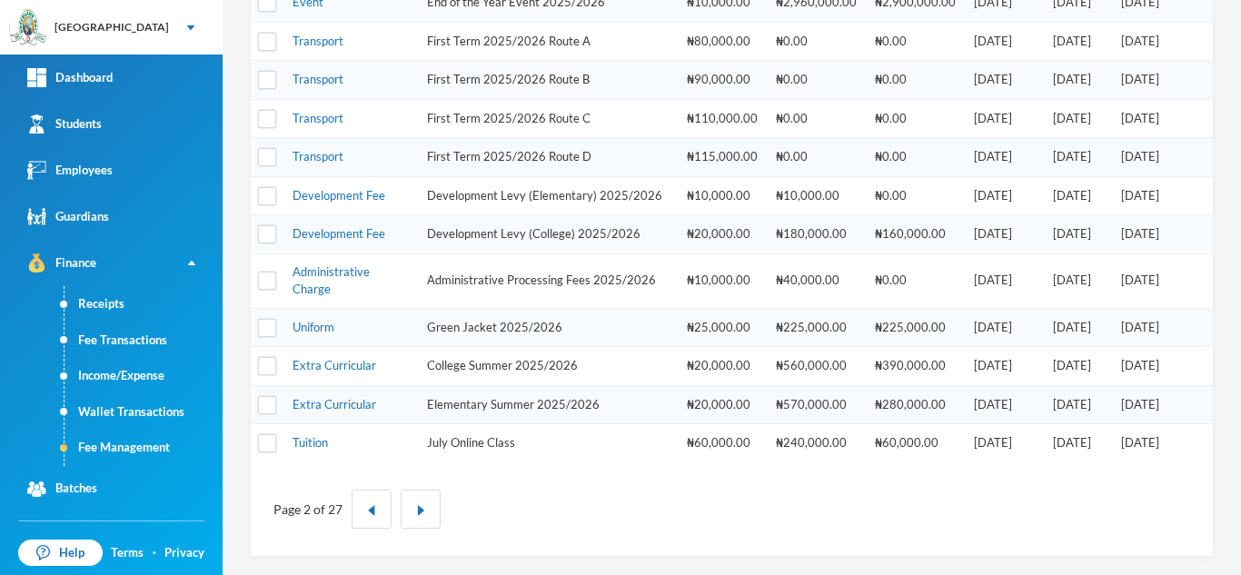
scroll to position [508, 0]
click at [368, 520] on button "button" at bounding box center [372, 509] width 40 height 39
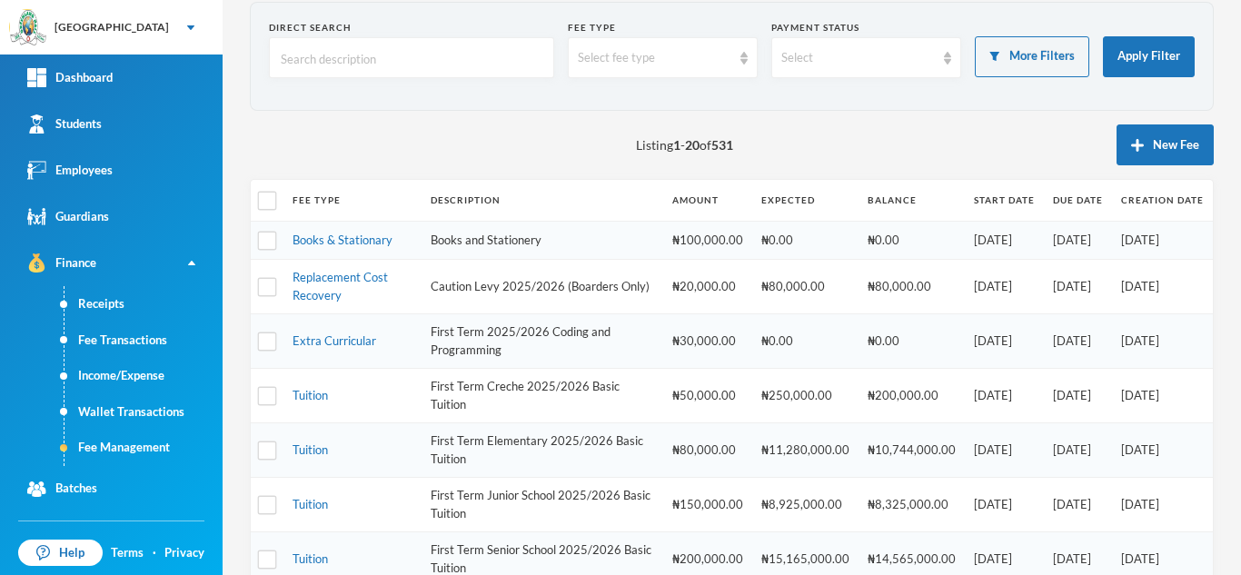
scroll to position [5, 0]
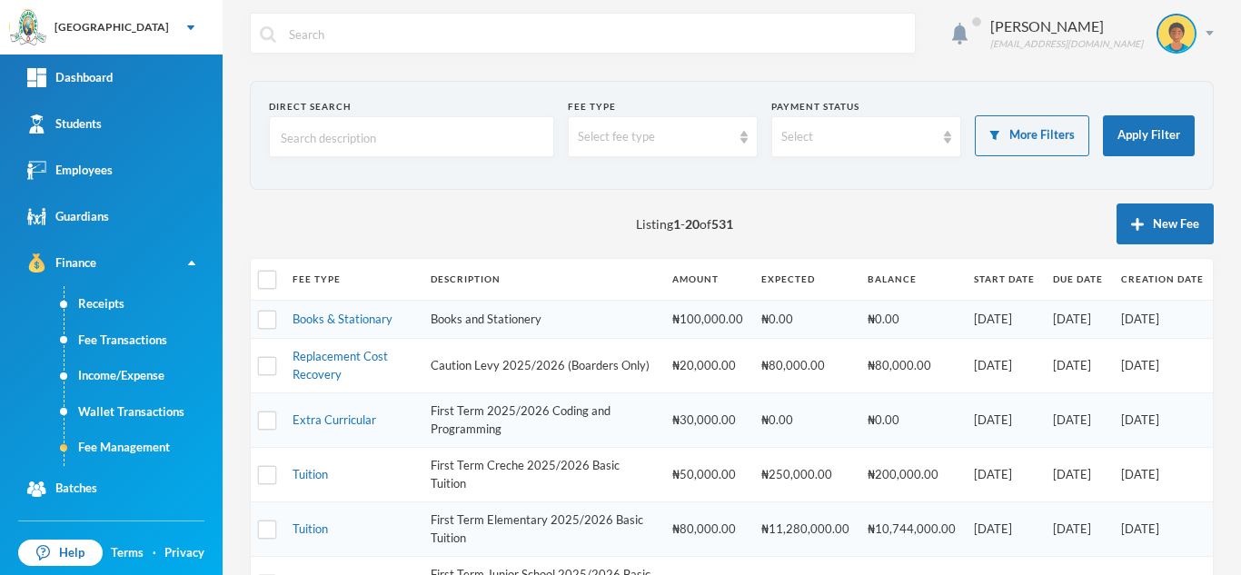
drag, startPoint x: 1227, startPoint y: 213, endPoint x: 1240, endPoint y: 396, distance: 184.0
click at [1240, 396] on div "Aderogba Olumide [EMAIL_ADDRESS][DOMAIN_NAME] Direct Search Fee type Select fee…" at bounding box center [732, 287] width 1019 height 575
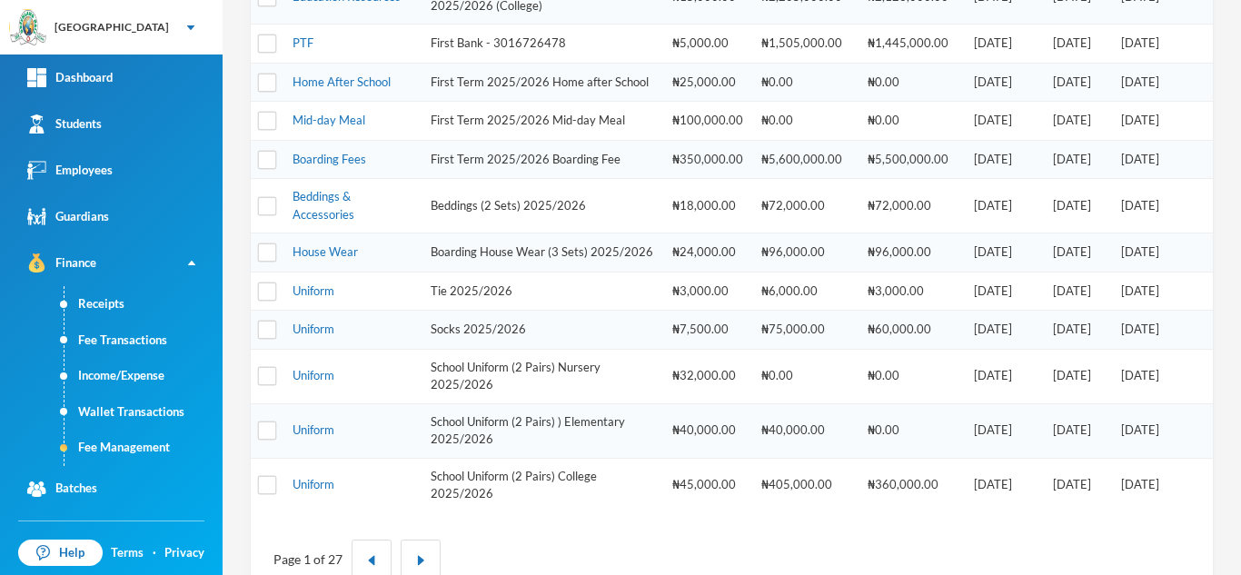
scroll to position [838, 0]
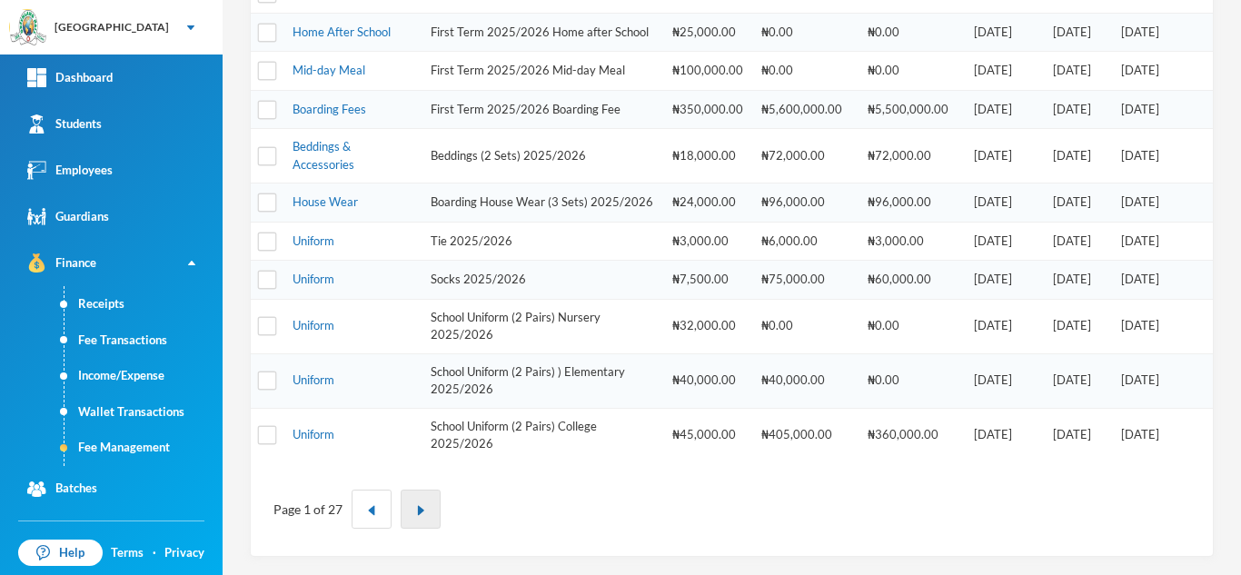
click at [415, 511] on img "button" at bounding box center [420, 510] width 11 height 11
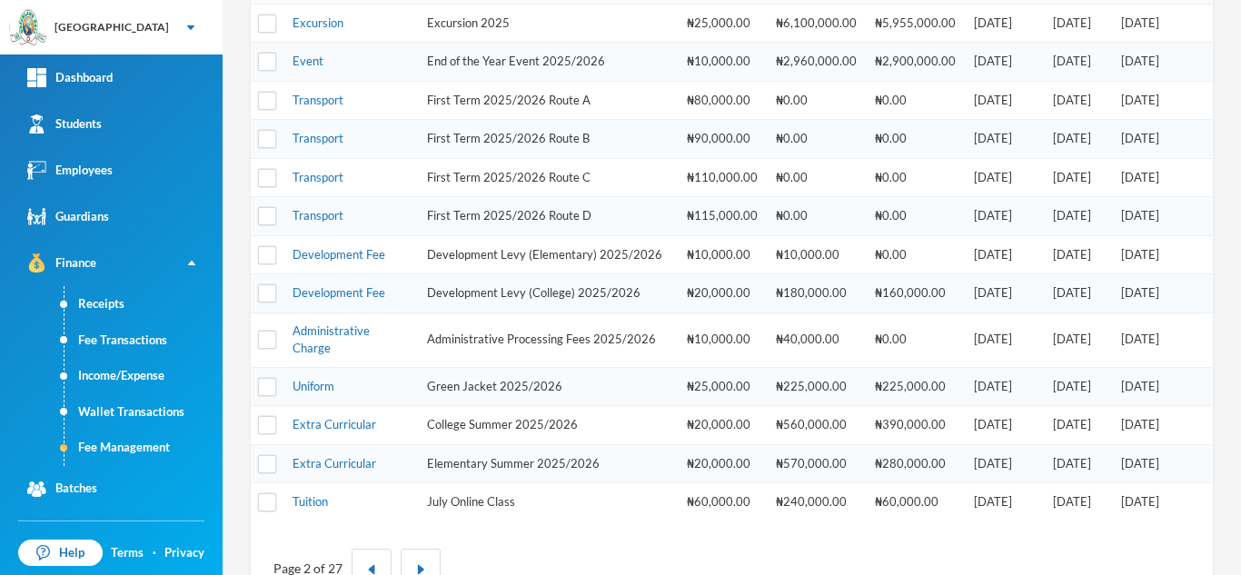
scroll to position [435, 0]
click at [557, 557] on div "Page 2 of 27" at bounding box center [731, 566] width 935 height 66
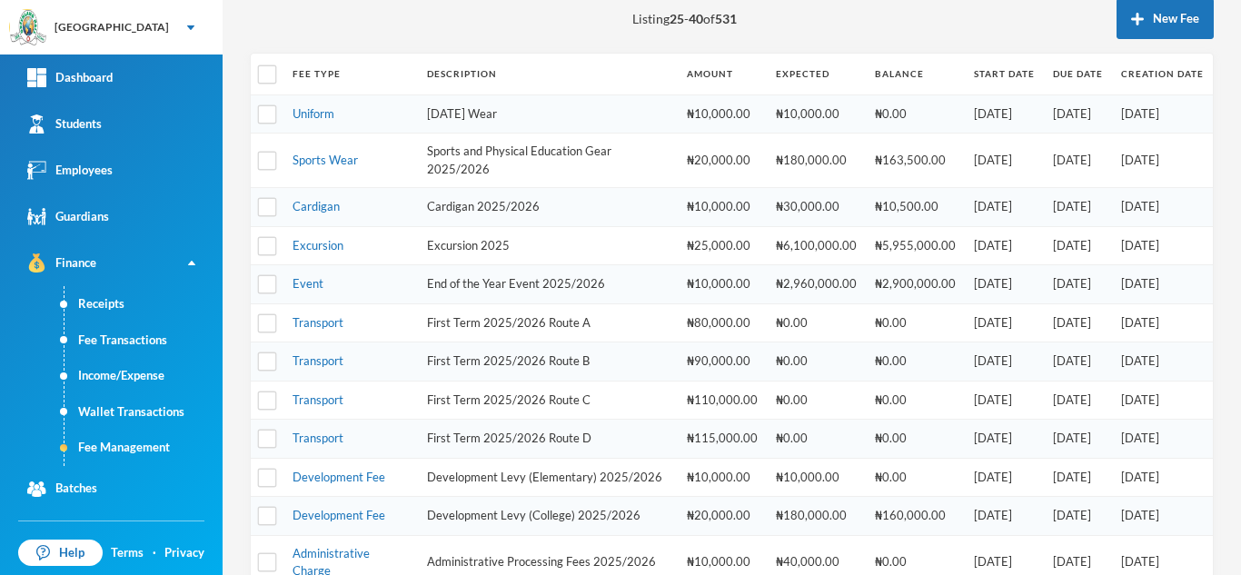
scroll to position [508, 0]
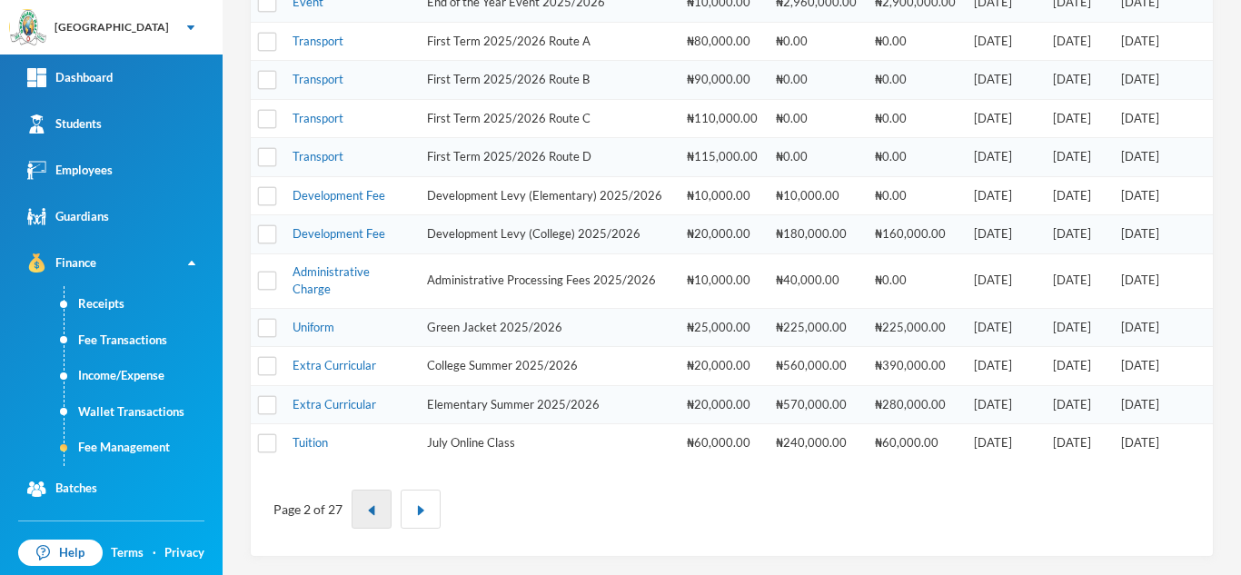
click at [365, 519] on button "button" at bounding box center [372, 509] width 40 height 39
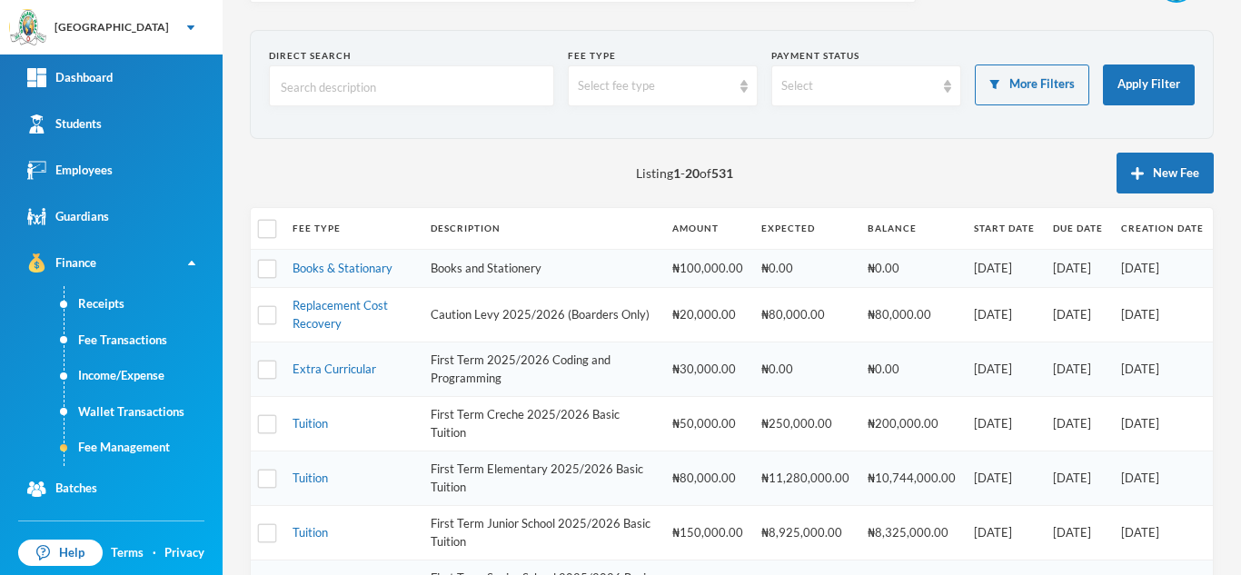
scroll to position [42, 0]
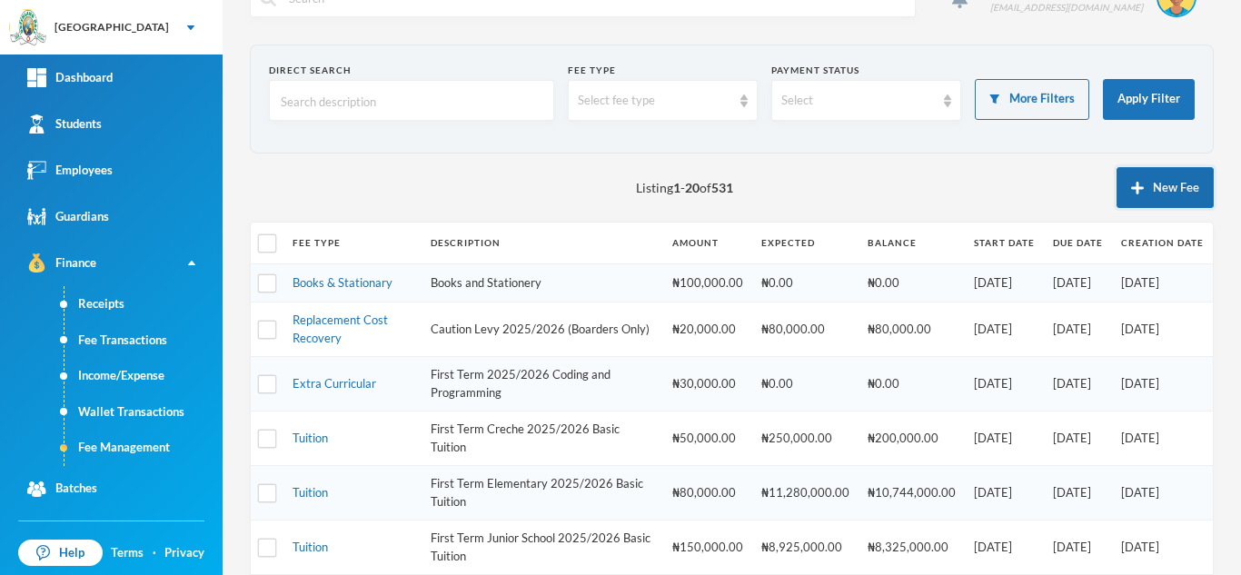
click at [1126, 178] on button "New Fee" at bounding box center [1165, 187] width 97 height 41
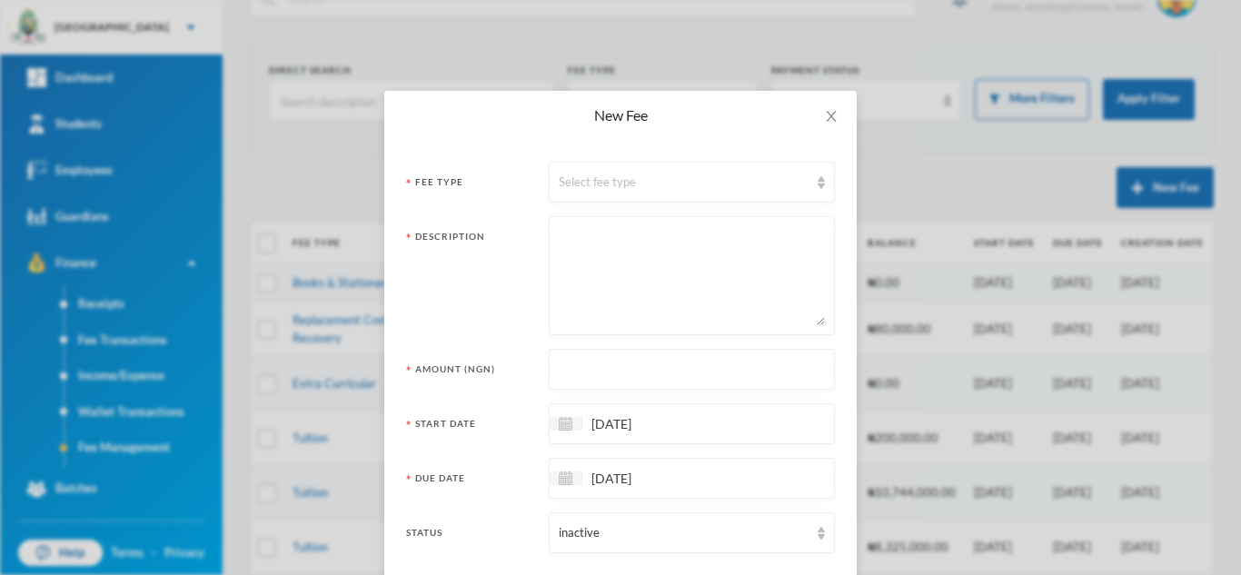
click at [618, 263] on textarea at bounding box center [692, 275] width 266 height 99
click at [643, 240] on textarea "August Online class" at bounding box center [692, 275] width 266 height 99
type textarea "August Online Class"
click at [602, 372] on input "text" at bounding box center [692, 370] width 266 height 41
type input "60000"
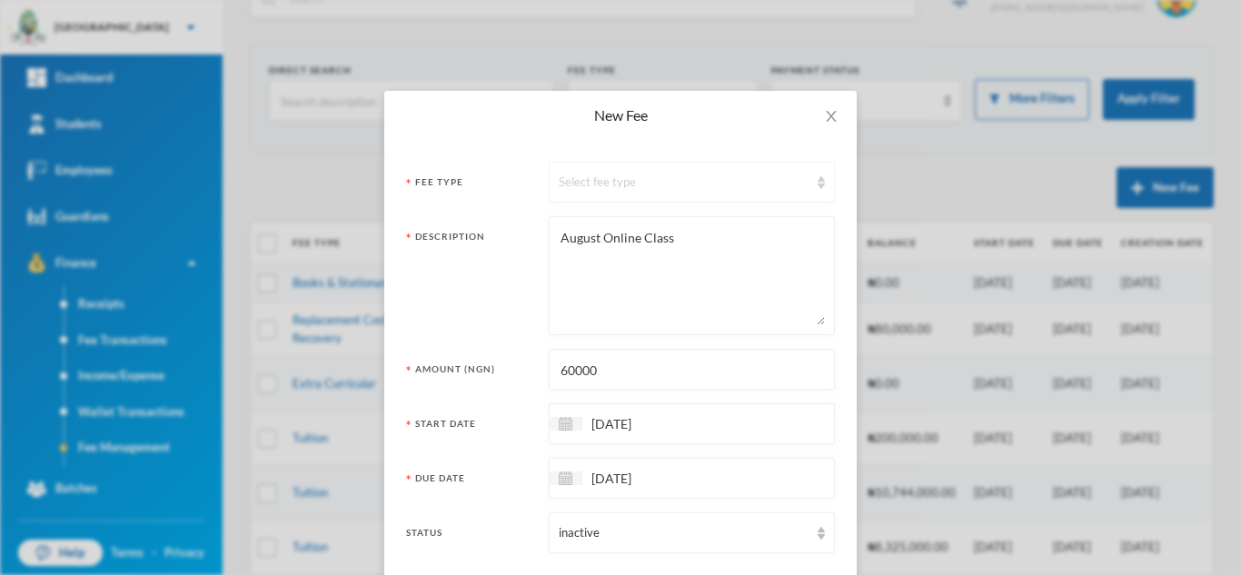
click at [593, 178] on div "Select fee type" at bounding box center [684, 183] width 250 height 18
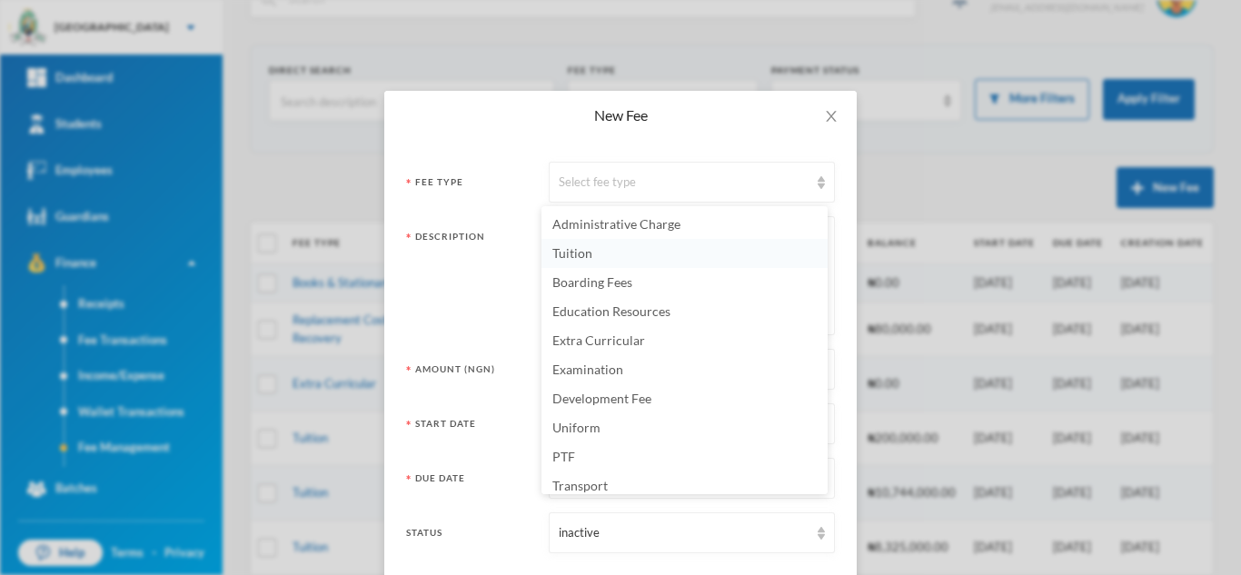
click at [598, 248] on li "Tuition" at bounding box center [685, 253] width 286 height 29
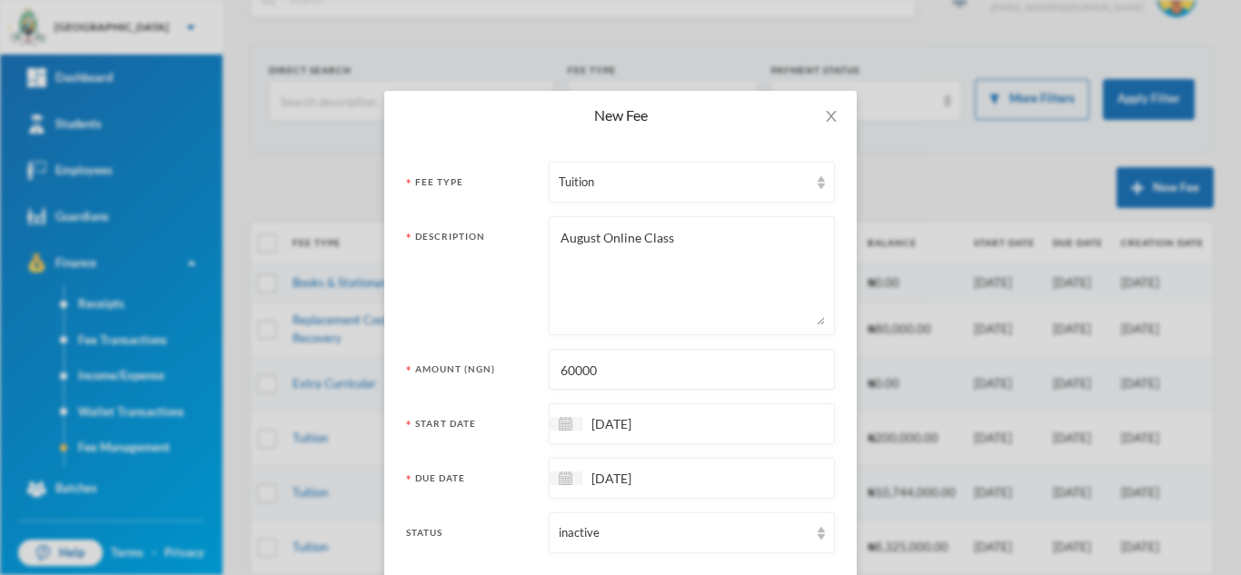
scroll to position [90, 0]
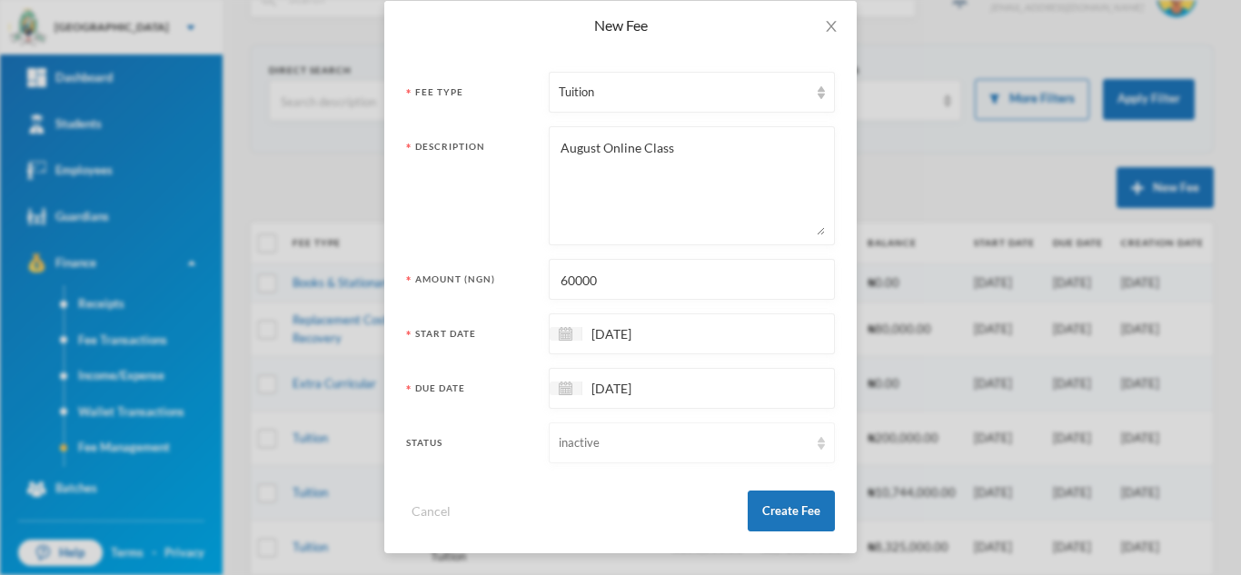
click at [684, 441] on div "inactive" at bounding box center [684, 443] width 250 height 18
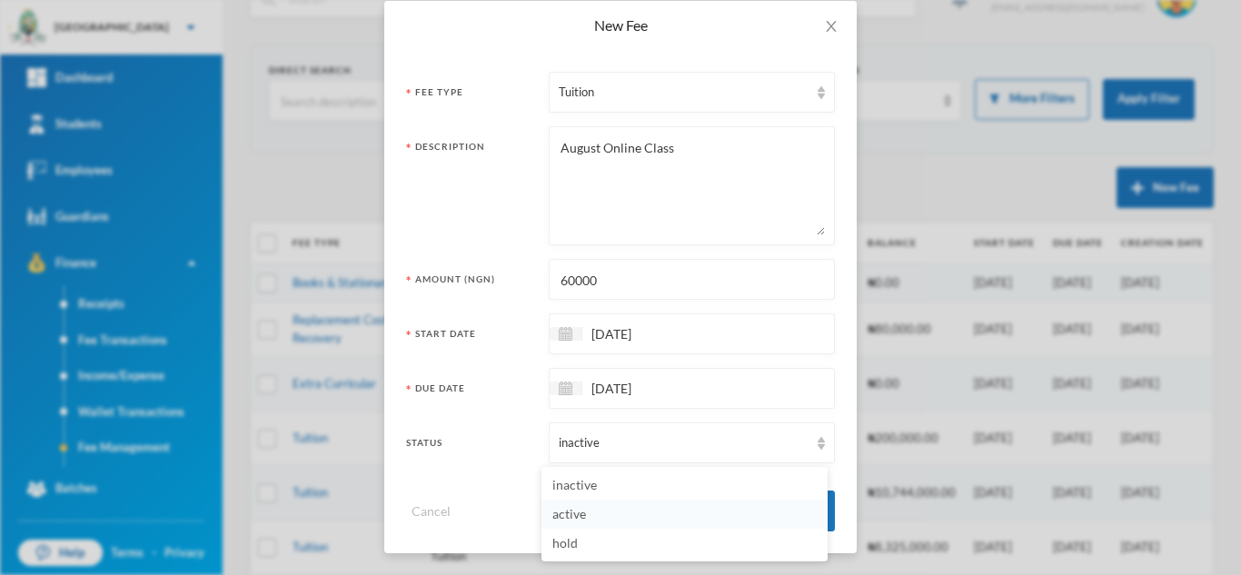
click at [577, 508] on span "active" at bounding box center [570, 513] width 34 height 15
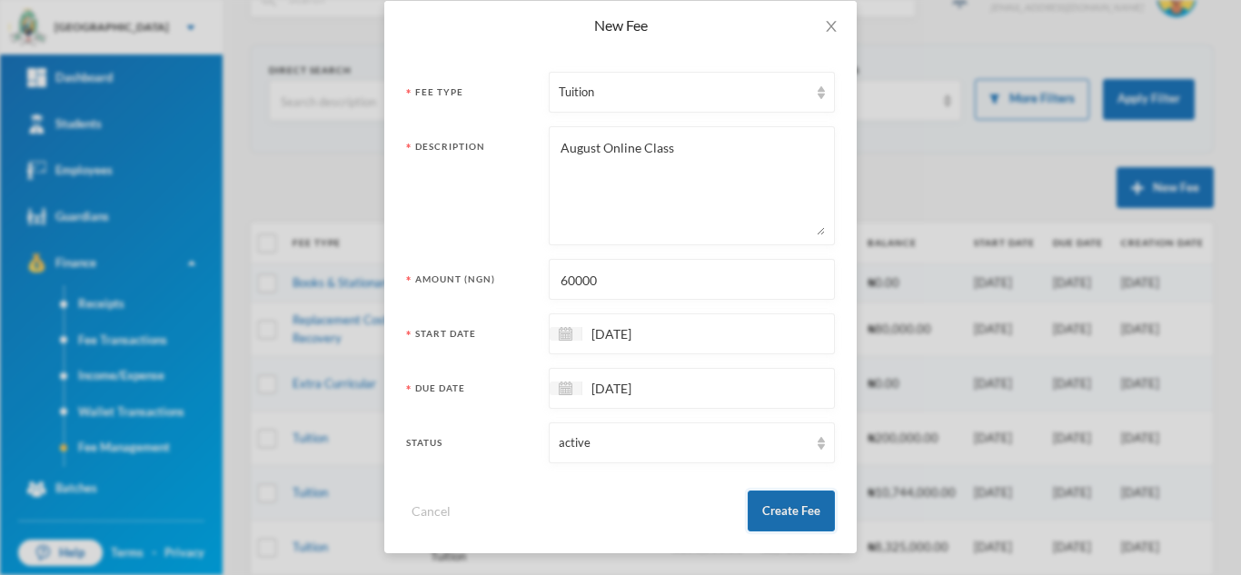
click at [782, 500] on button "Create Fee" at bounding box center [791, 511] width 87 height 41
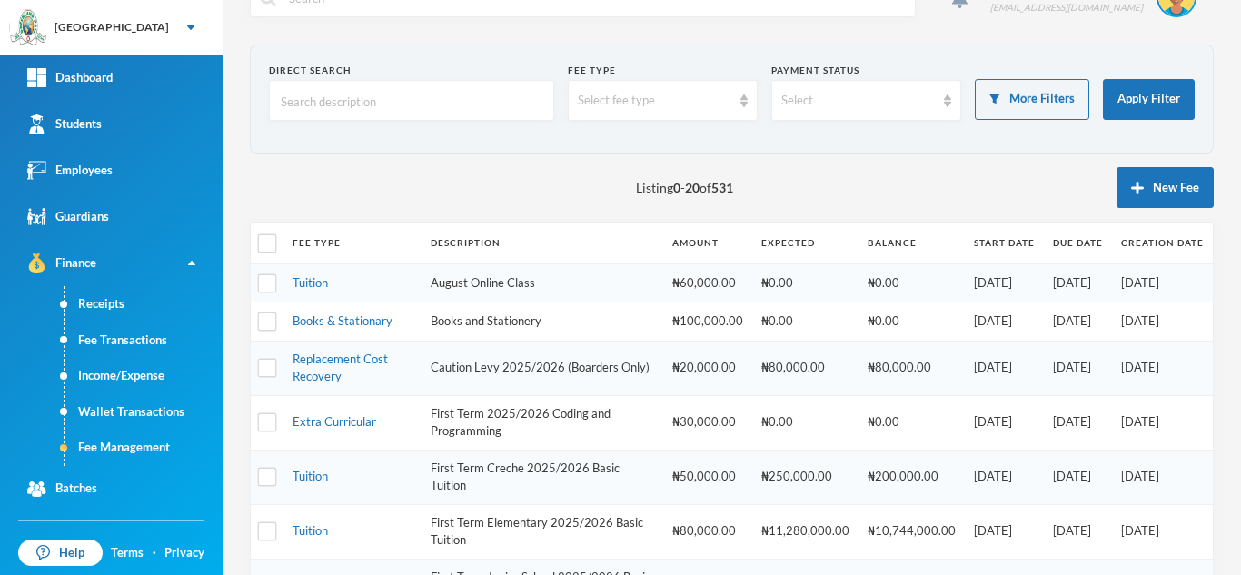
scroll to position [0, 0]
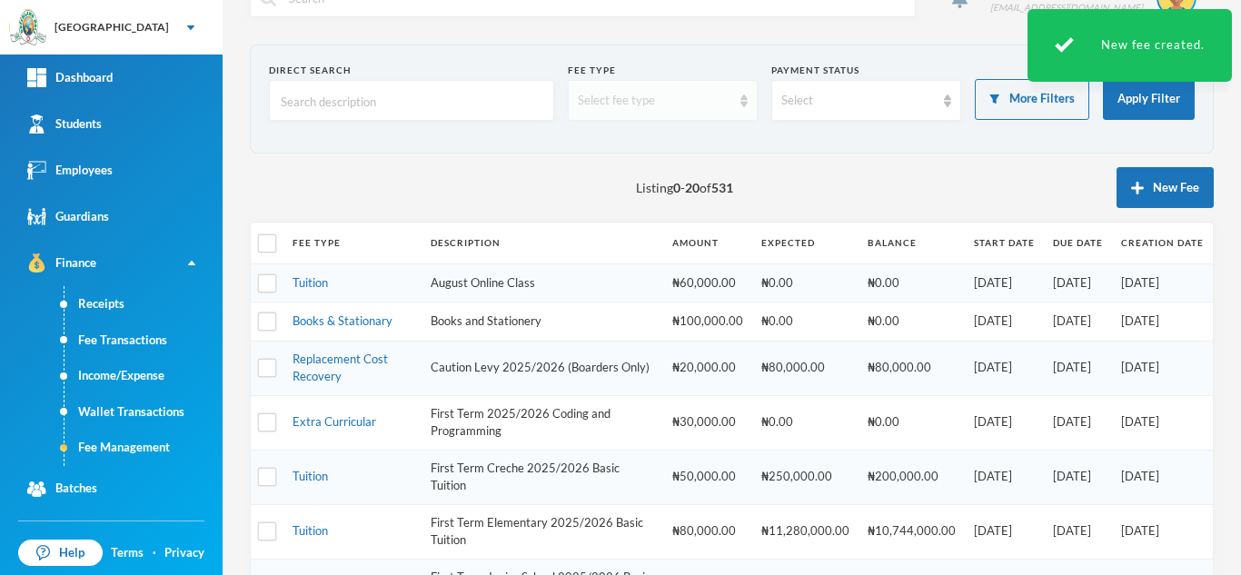
click at [667, 87] on div "Select fee type" at bounding box center [663, 100] width 190 height 41
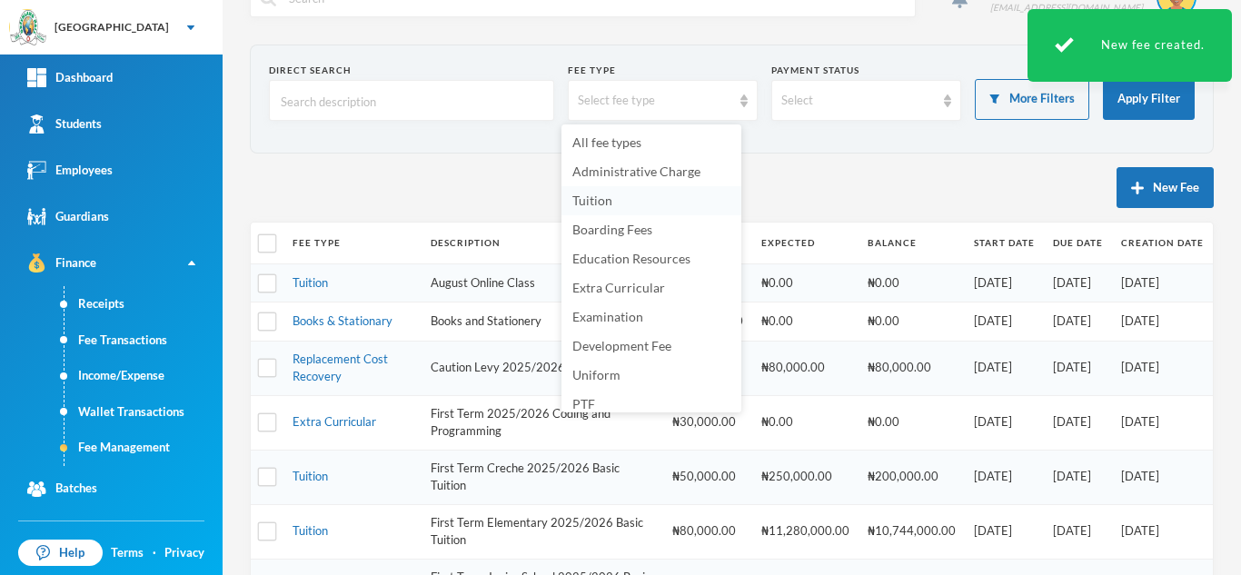
click at [613, 199] on li "Tuition" at bounding box center [652, 200] width 180 height 29
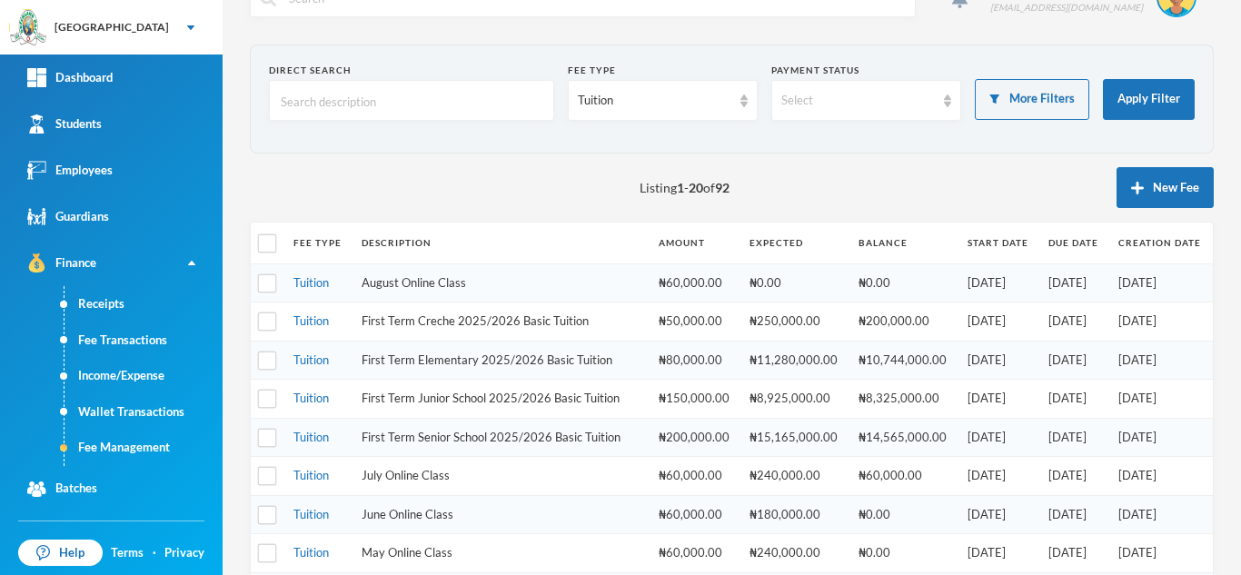
click at [323, 269] on td "Tuition" at bounding box center [318, 283] width 68 height 39
click at [313, 281] on link "Tuition" at bounding box center [311, 282] width 35 height 15
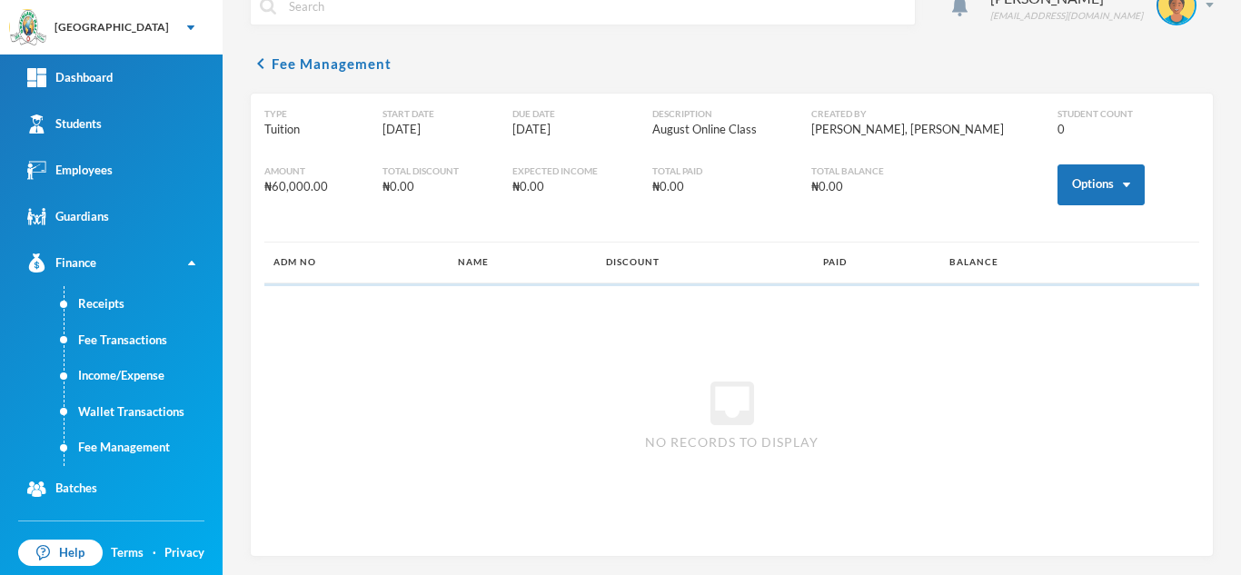
scroll to position [34, 0]
click at [1101, 184] on button "Options" at bounding box center [1101, 184] width 87 height 41
click at [986, 270] on button "Assign to ( 4 ) selected students" at bounding box center [1035, 264] width 164 height 33
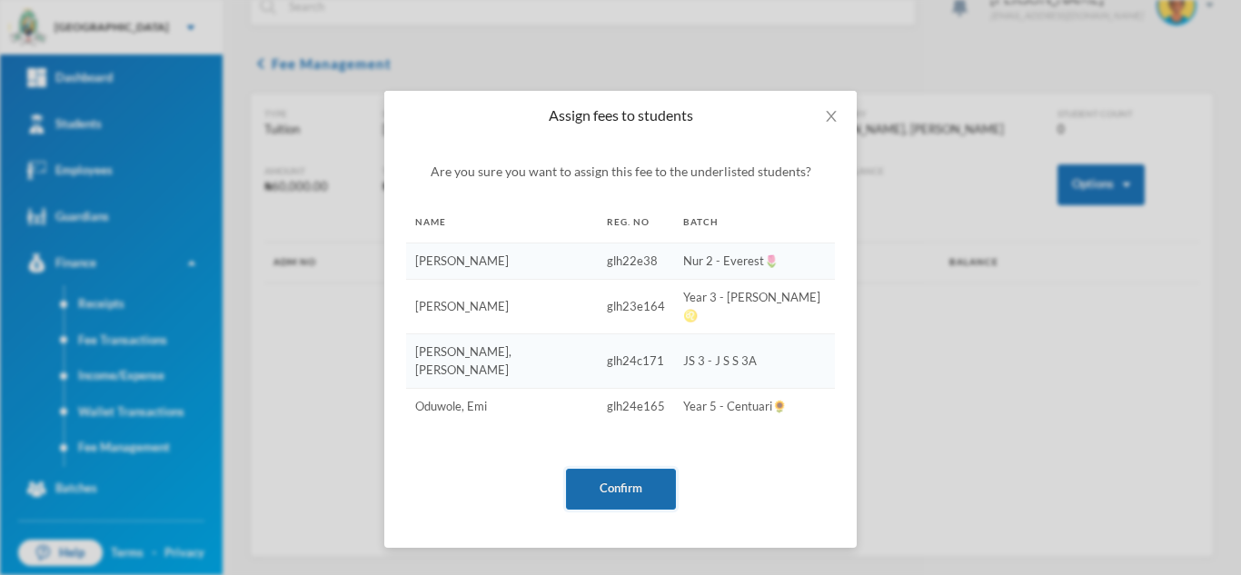
click at [596, 469] on button "Confirm" at bounding box center [621, 489] width 110 height 41
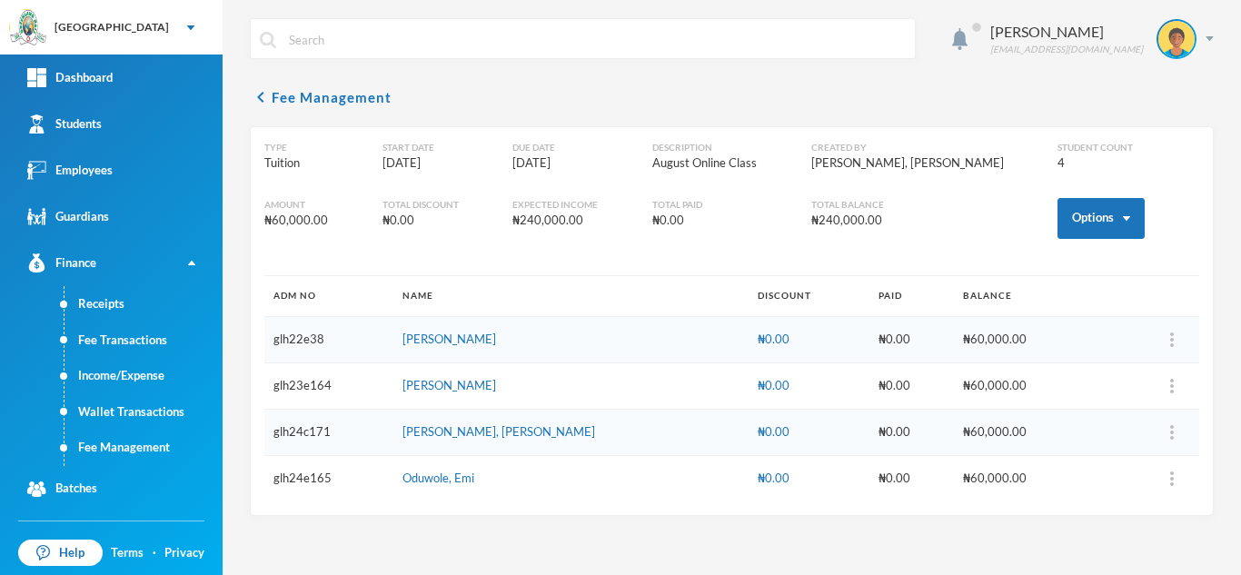
scroll to position [0, 0]
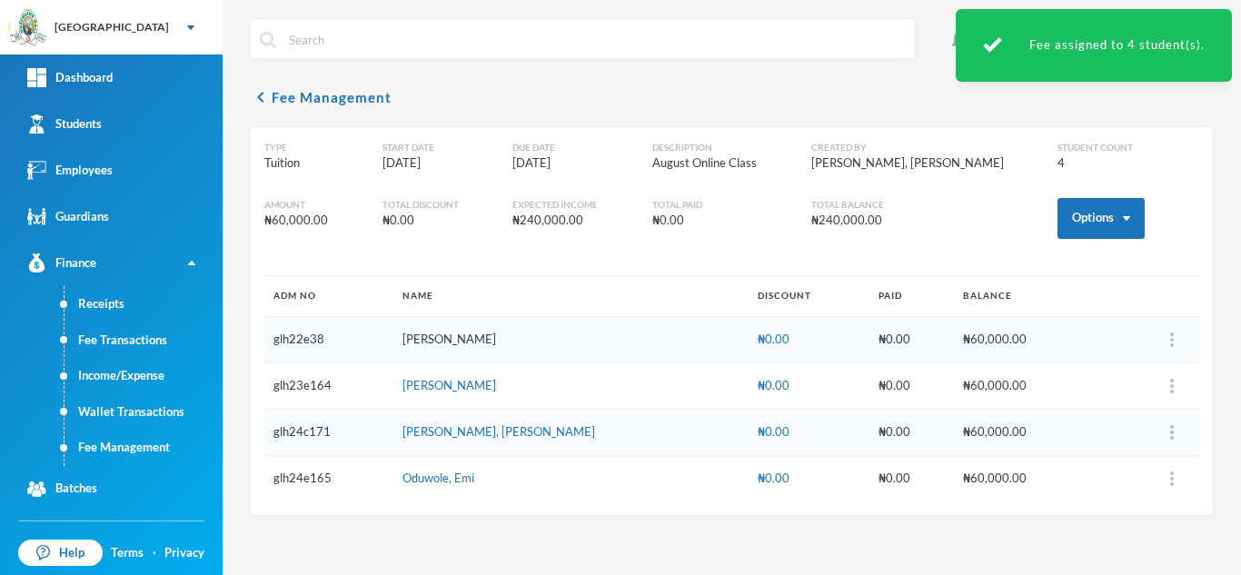
click at [441, 334] on link "[PERSON_NAME]" at bounding box center [450, 339] width 94 height 15
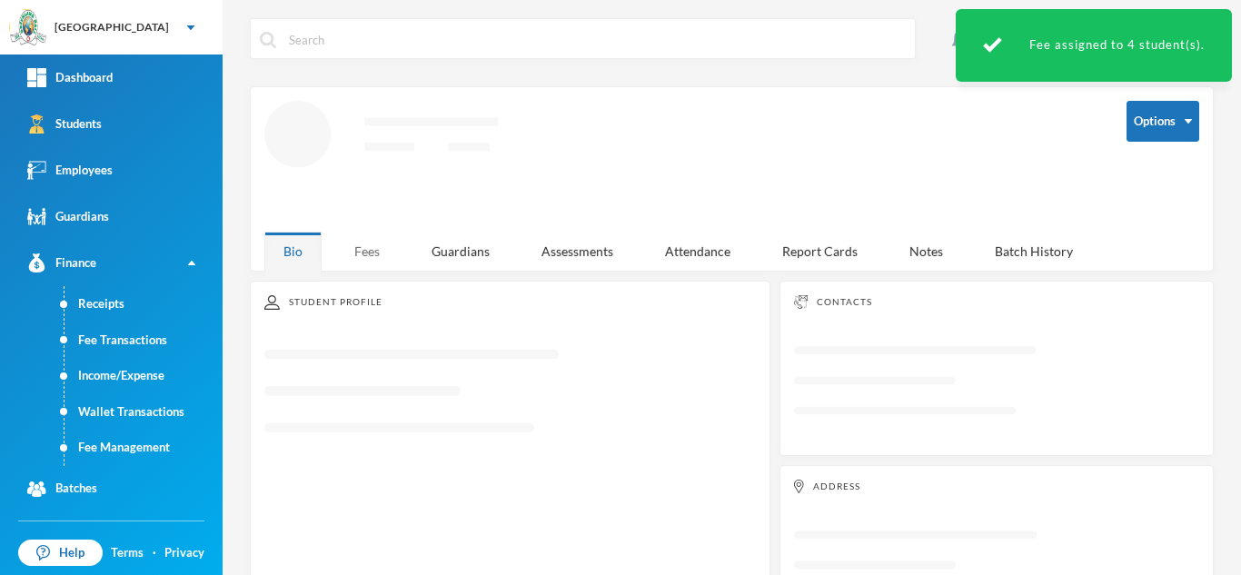
click at [374, 240] on div "Fees" at bounding box center [367, 251] width 64 height 39
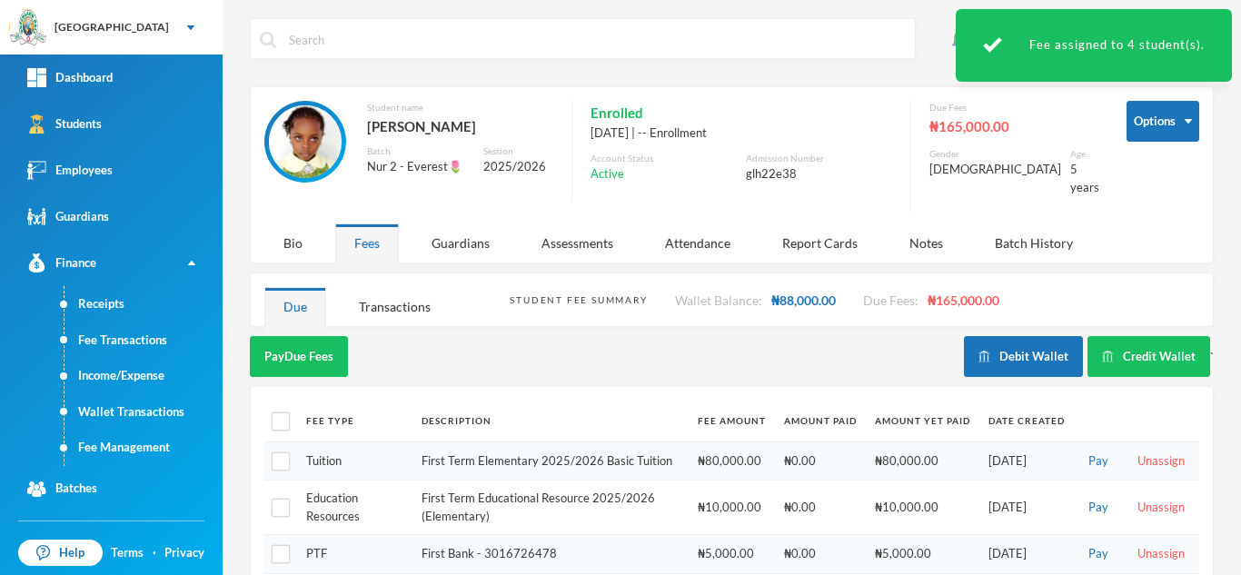
scroll to position [95, 0]
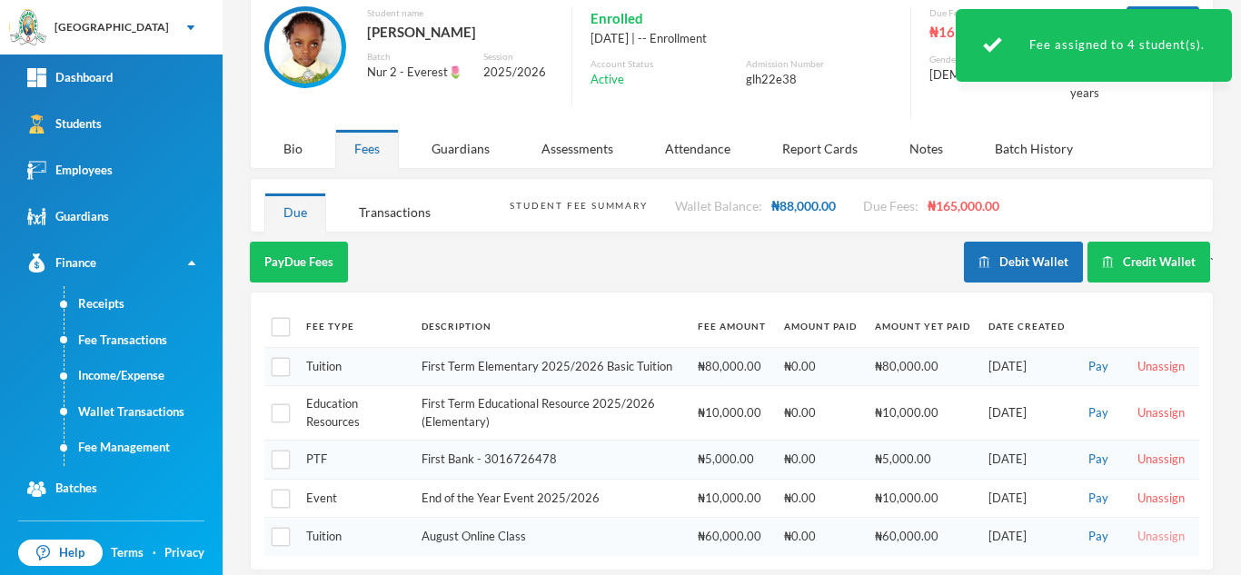
click at [1149, 527] on button "Unassign" at bounding box center [1161, 537] width 58 height 20
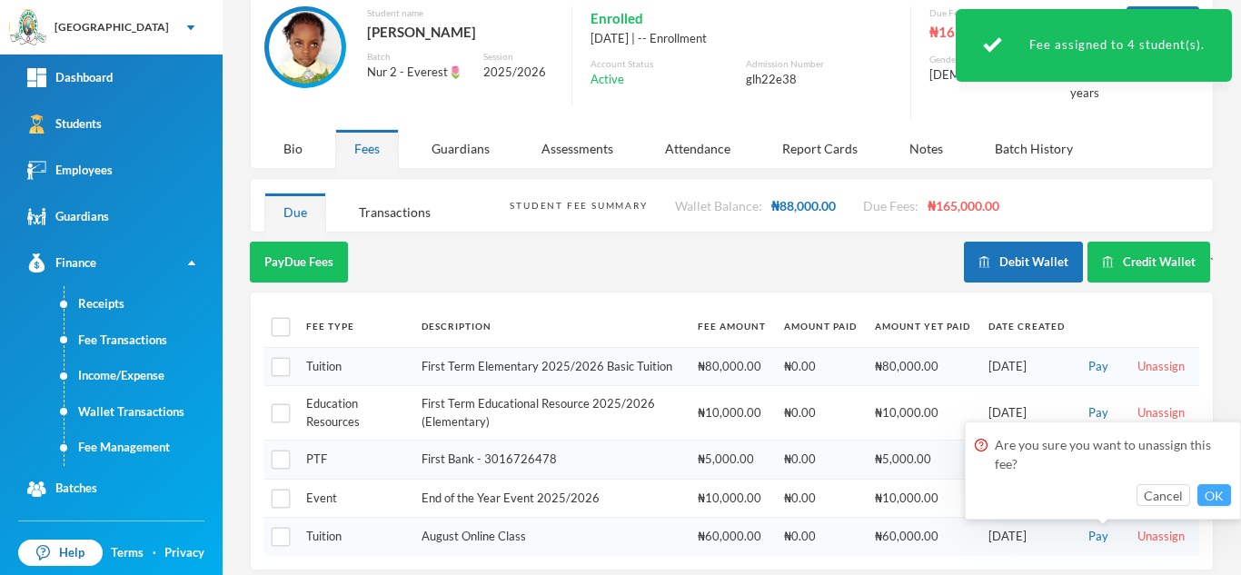
click at [1211, 494] on button "OK" at bounding box center [1215, 495] width 34 height 22
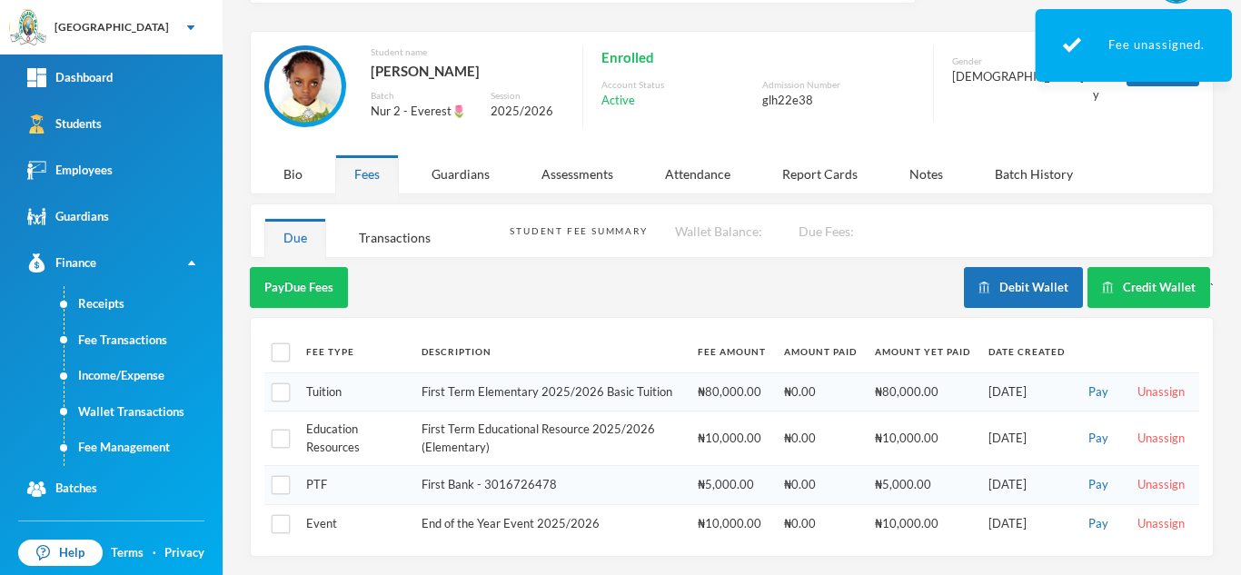
scroll to position [55, 0]
